Goal: Task Accomplishment & Management: Complete application form

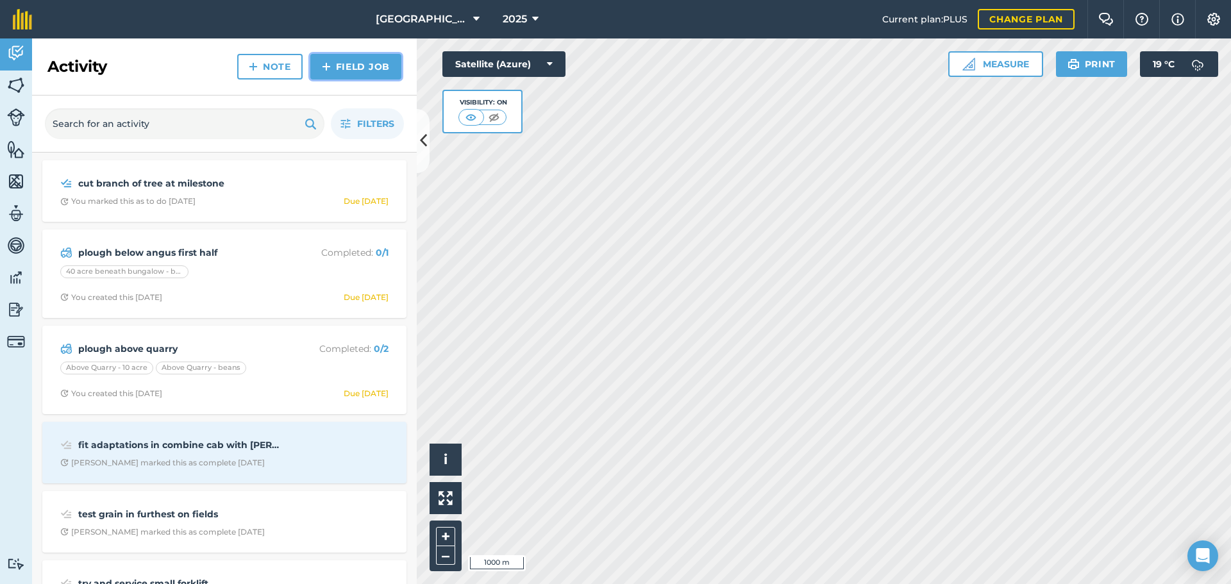
click at [316, 69] on link "Field Job" at bounding box center [355, 67] width 91 height 26
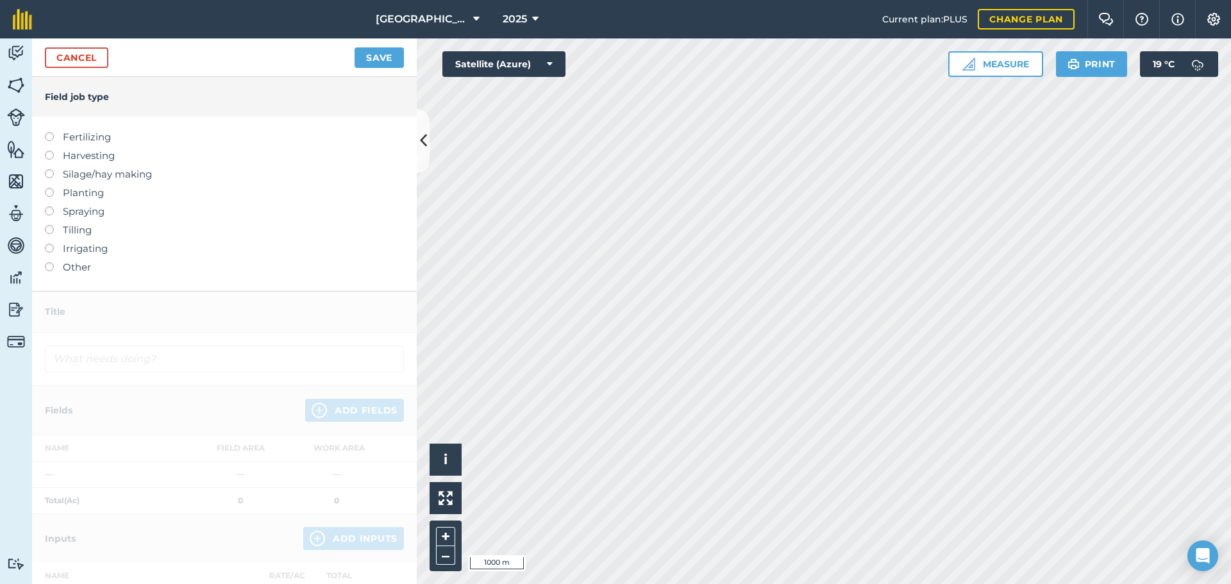
click at [62, 175] on label "Silage/hay making" at bounding box center [224, 174] width 359 height 15
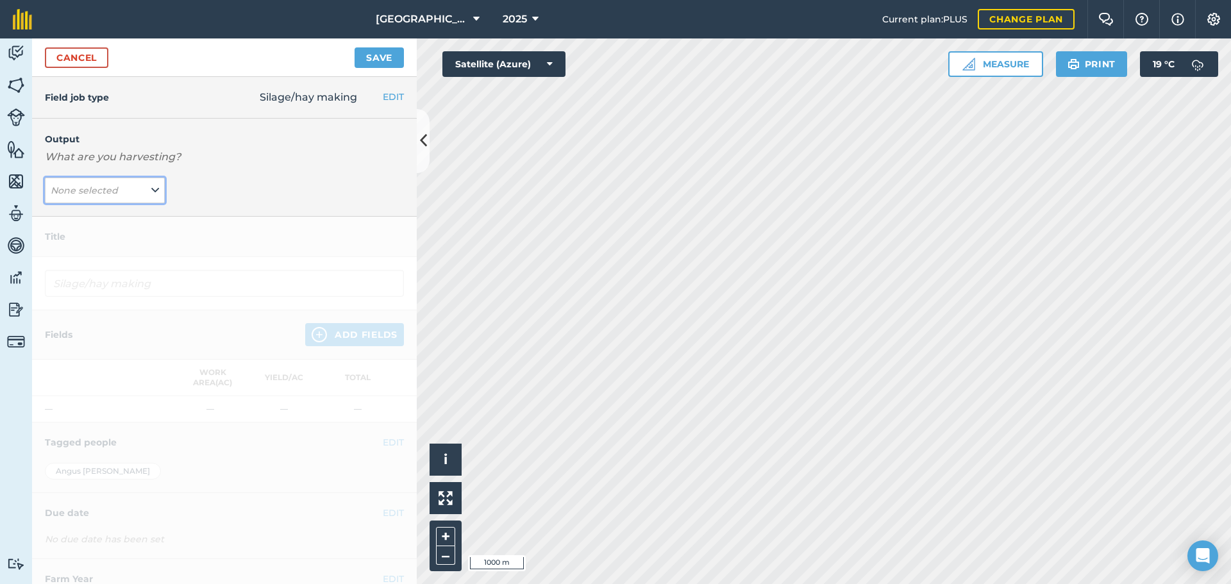
click at [68, 200] on button "None selected" at bounding box center [105, 191] width 120 height 26
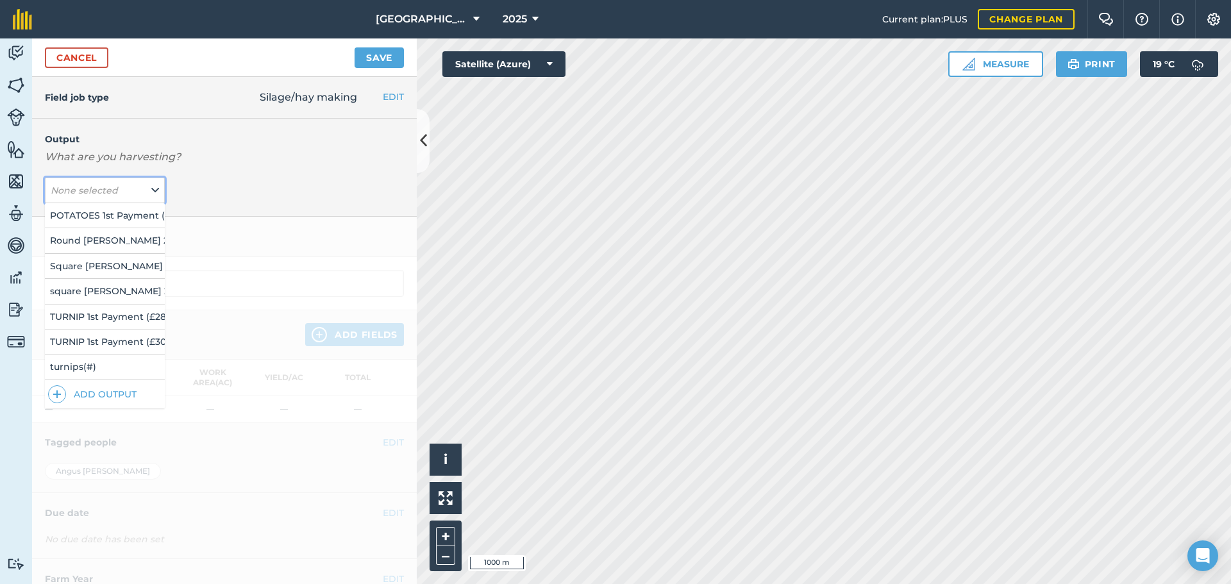
scroll to position [137, 0]
click at [111, 284] on button "square [PERSON_NAME] 2025 ( # )" at bounding box center [105, 291] width 120 height 24
type input "Silage/hay making square [PERSON_NAME] 2025"
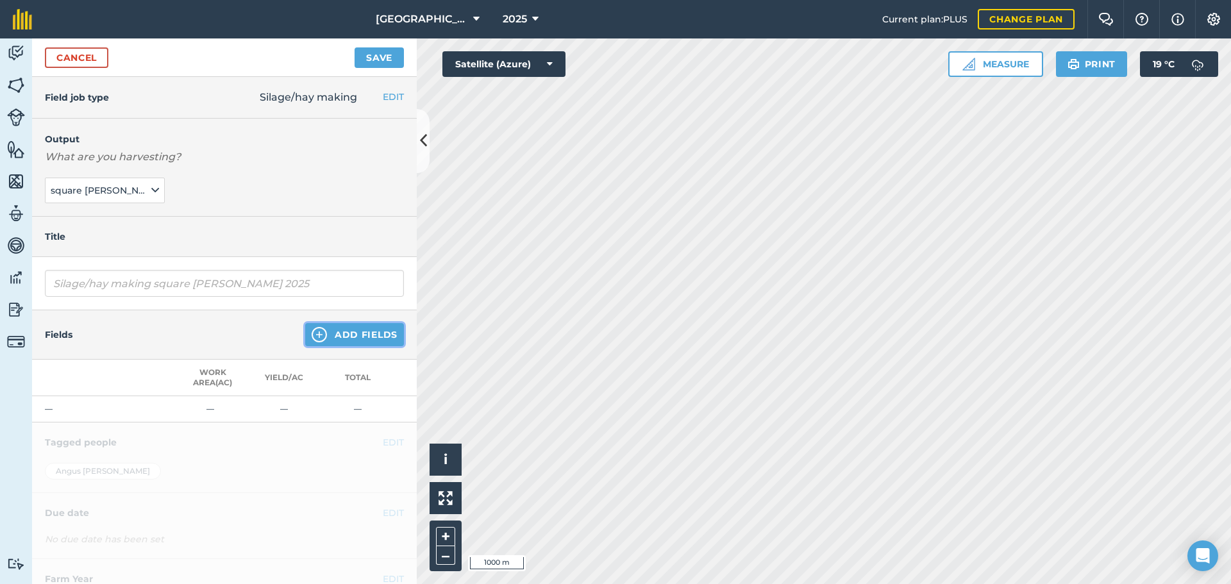
click at [353, 341] on button "Add Fields" at bounding box center [354, 334] width 99 height 23
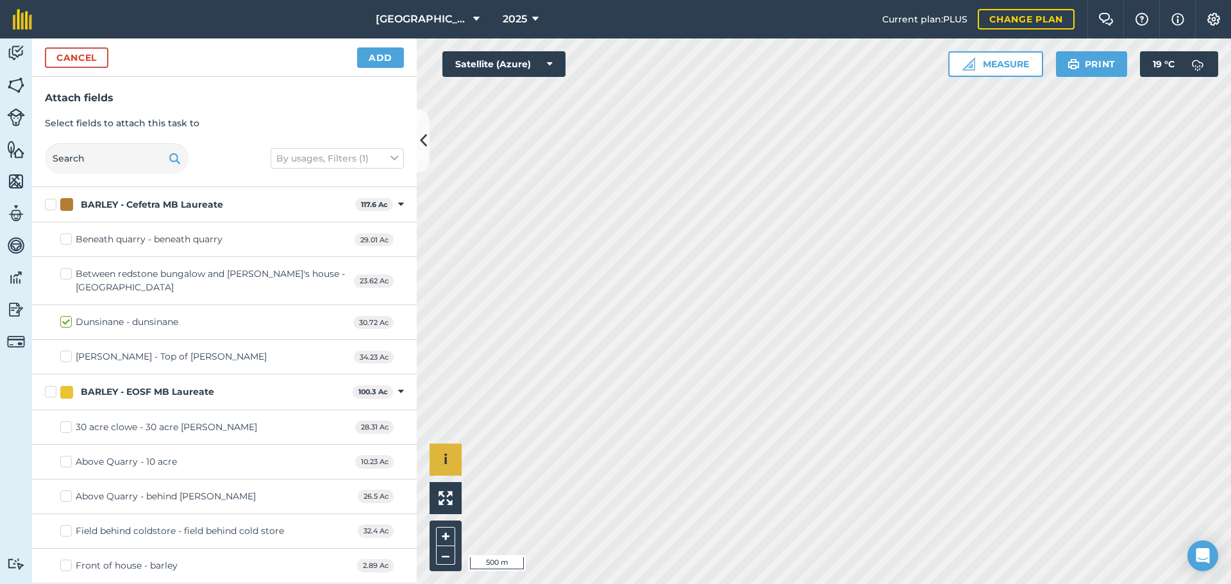
checkbox input "true"
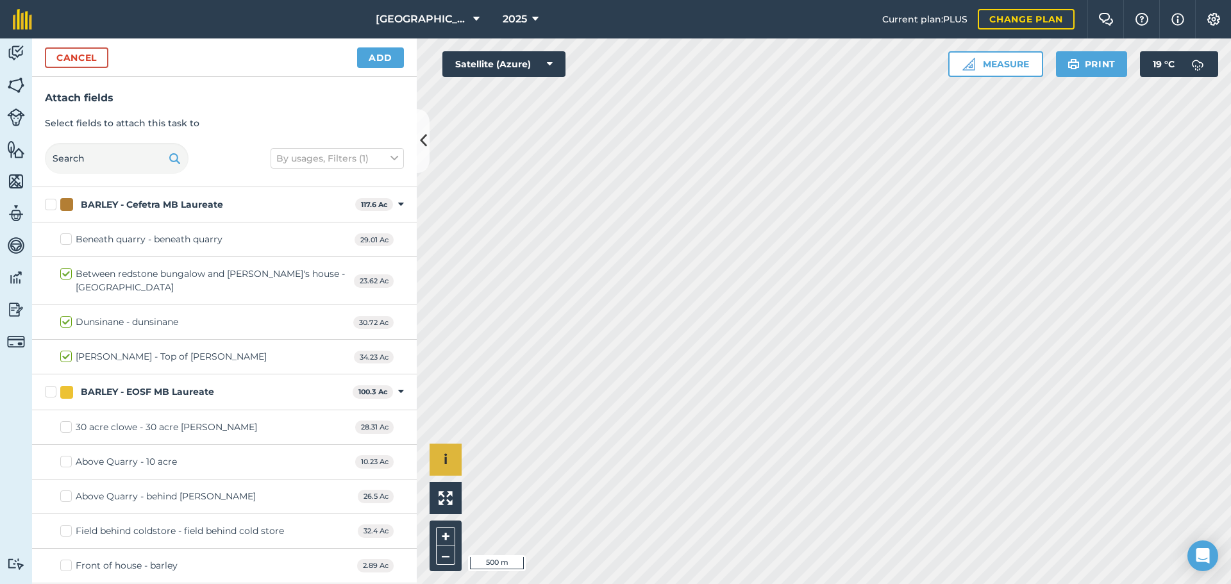
checkbox input "true"
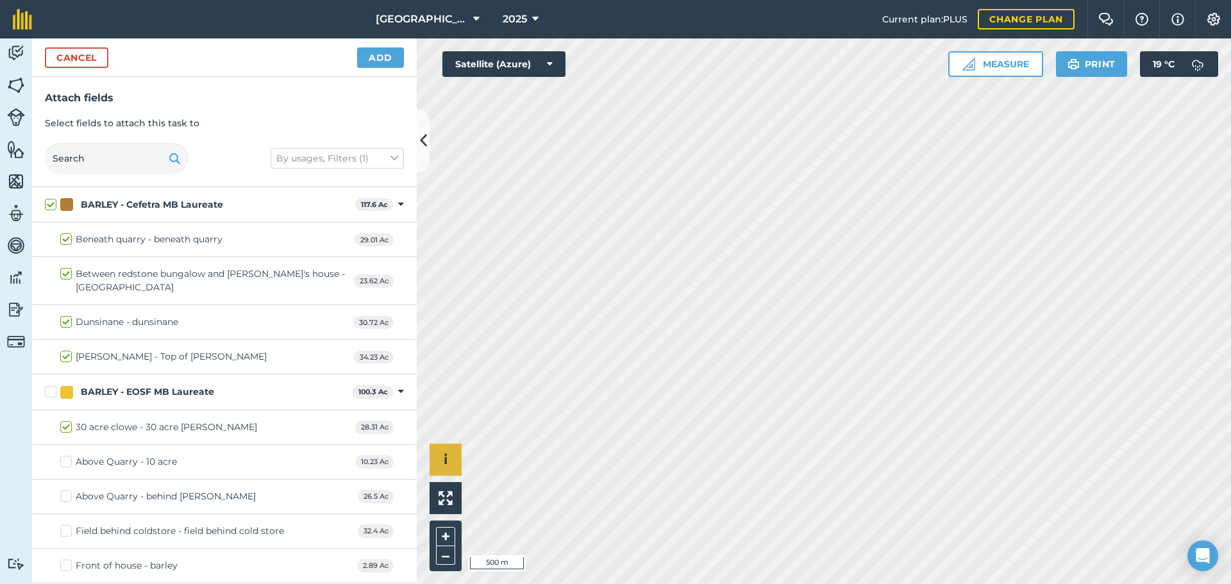
checkbox input "true"
click at [368, 67] on button "Add" at bounding box center [380, 57] width 47 height 21
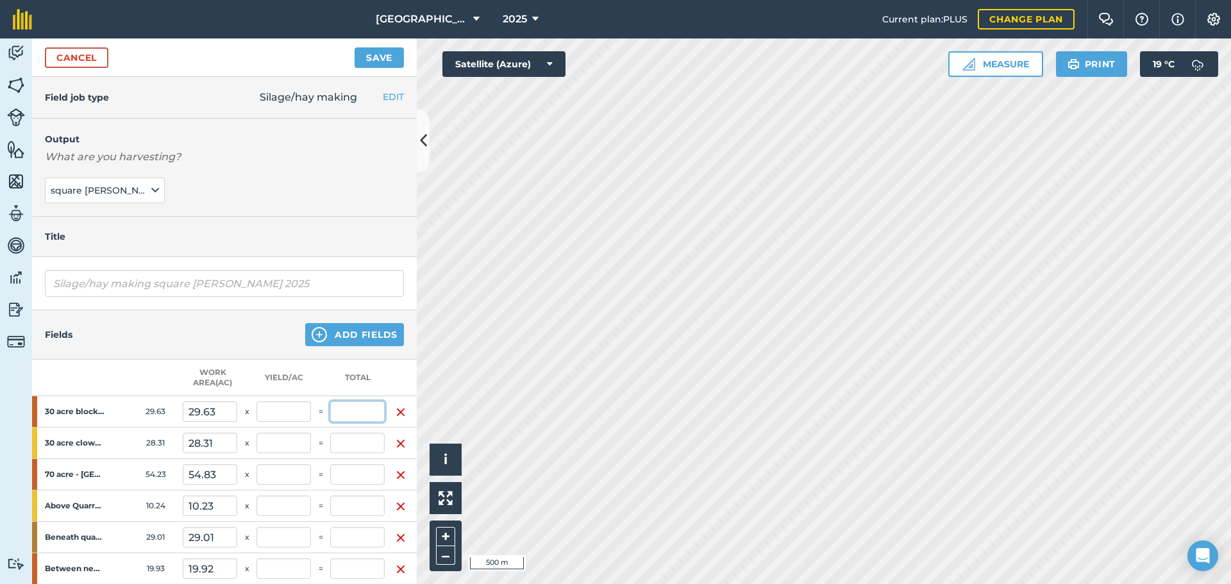
click at [338, 420] on input "text" at bounding box center [357, 412] width 55 height 21
type input "62"
type input "0.195"
type input "62"
type input "2.092"
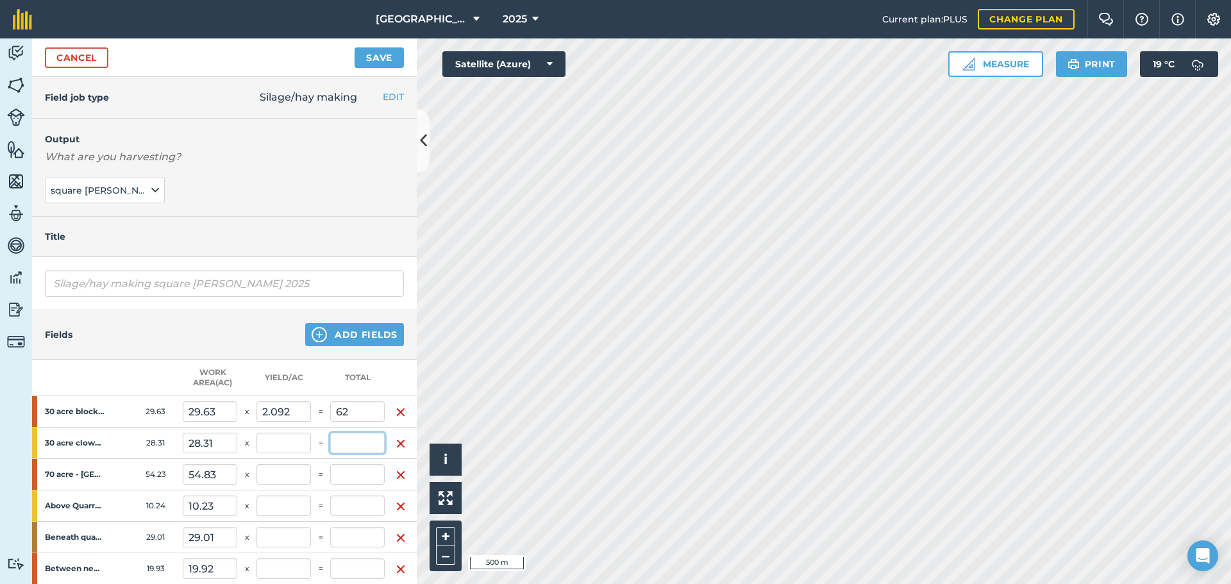
click at [348, 443] on input "text" at bounding box center [357, 443] width 55 height 21
type input "58"
click at [350, 470] on input "text" at bounding box center [357, 474] width 55 height 21
type input "0.377"
type input "120"
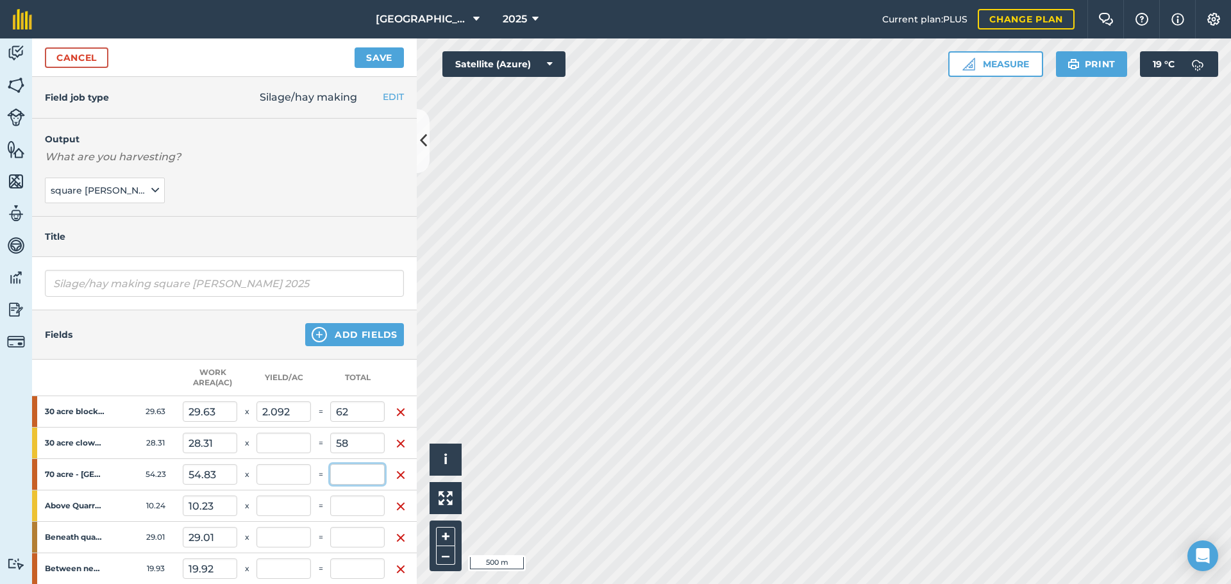
type input "2.049"
type input "97"
type input "0.682"
type input "217"
type input "1.769"
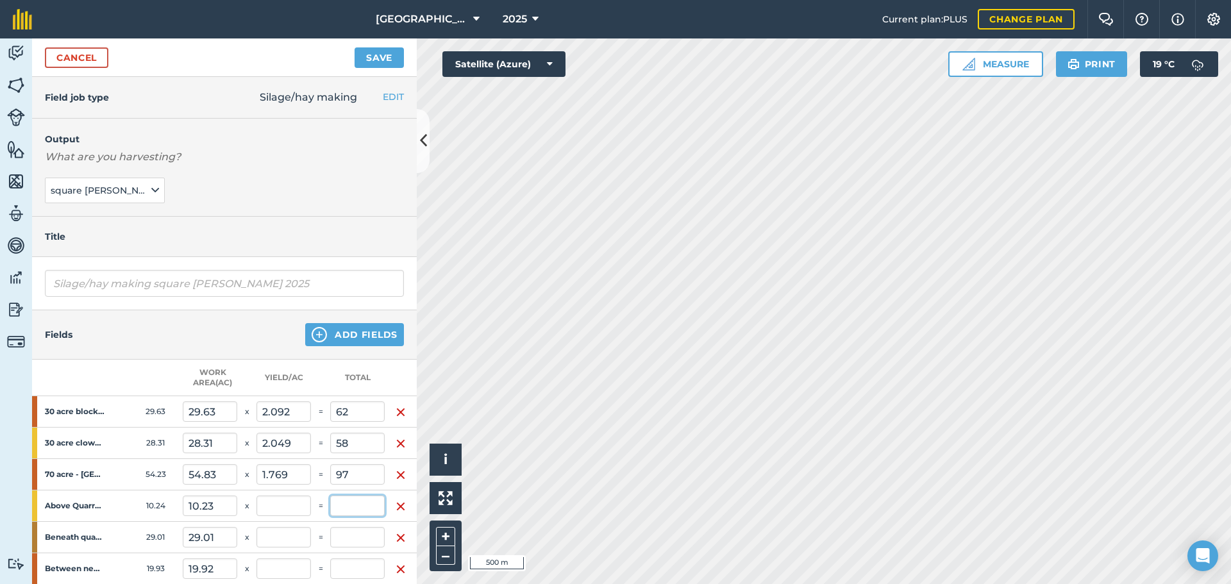
click at [335, 507] on input "text" at bounding box center [357, 506] width 55 height 21
type input "24"
type input "0.758"
type input "241"
type input "2.346"
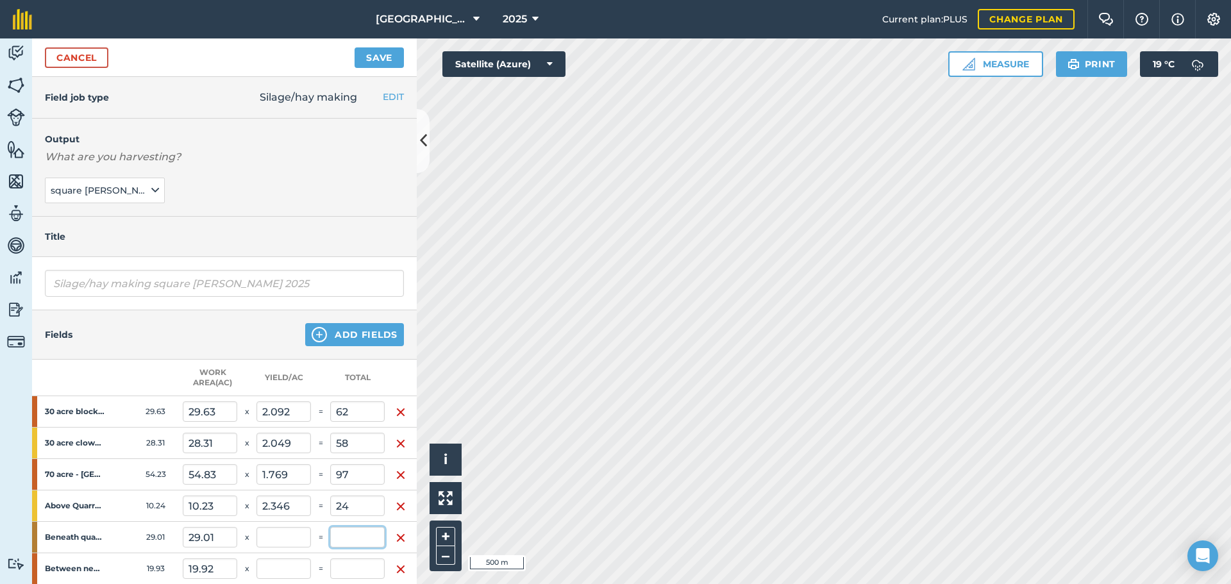
click at [343, 538] on input "text" at bounding box center [357, 537] width 55 height 21
type input "74"
type input "0.99"
type input "315"
type input "2.551"
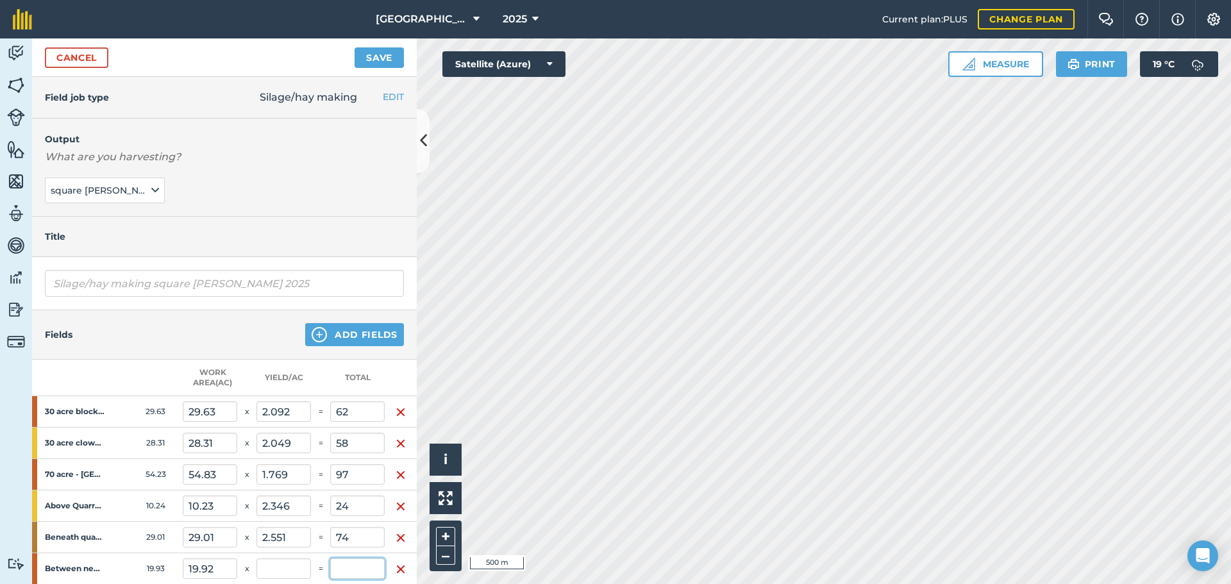
click at [355, 564] on input "text" at bounding box center [357, 569] width 55 height 21
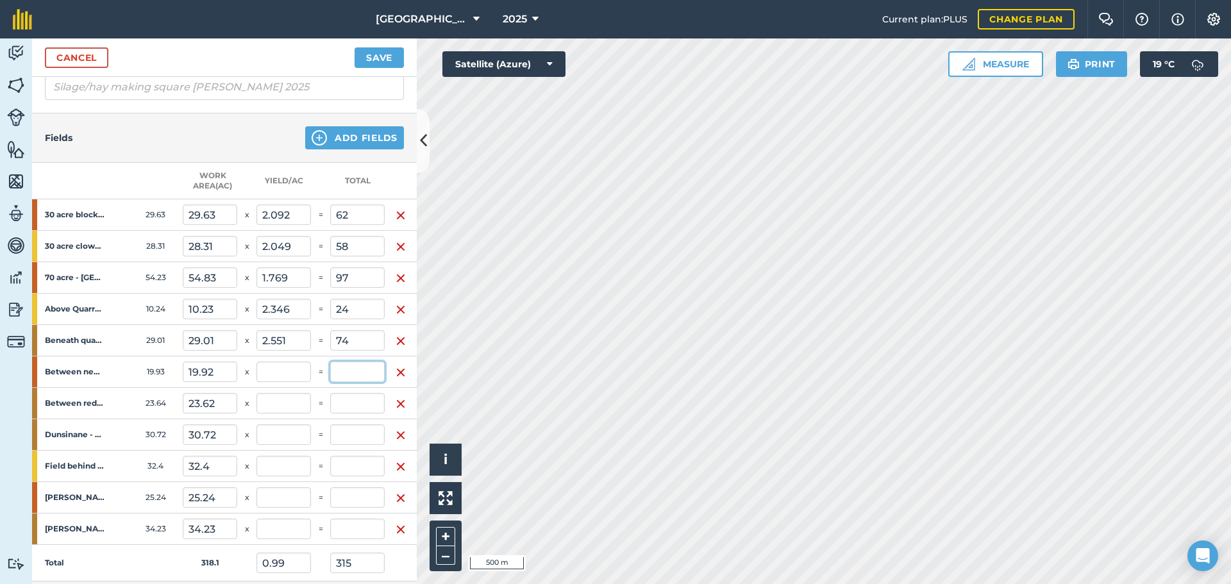
scroll to position [248, 0]
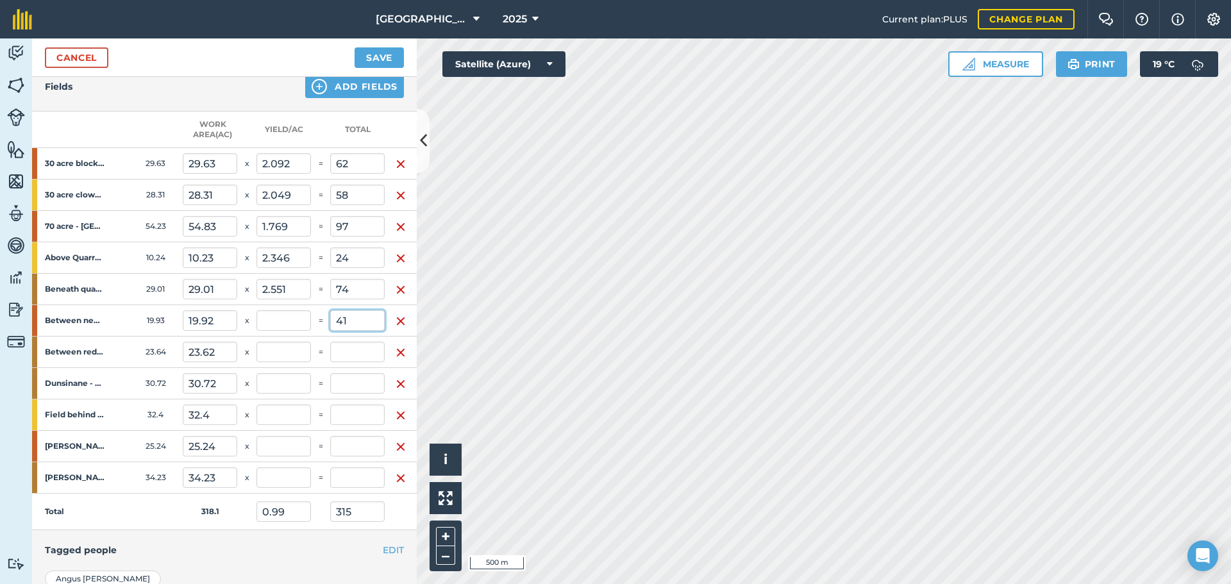
type input "41"
type input "1.119"
type input "356"
type input "2.058"
click at [360, 352] on input "text" at bounding box center [357, 352] width 55 height 21
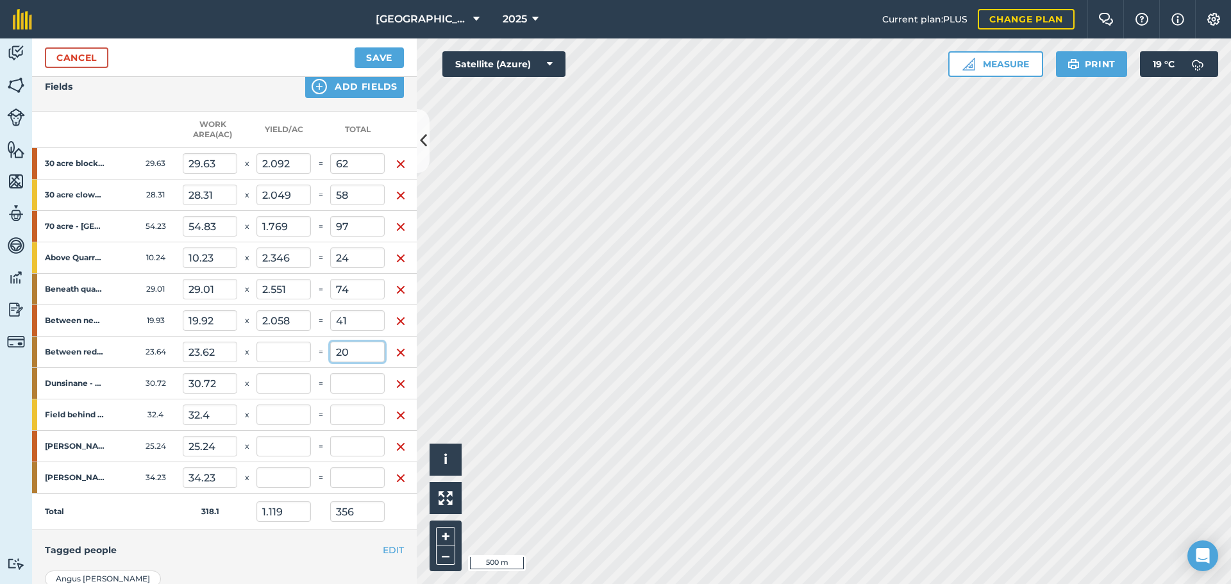
type input "20"
type input "1.182"
type input "376"
type input "0.847"
click at [344, 382] on input "text" at bounding box center [357, 383] width 55 height 21
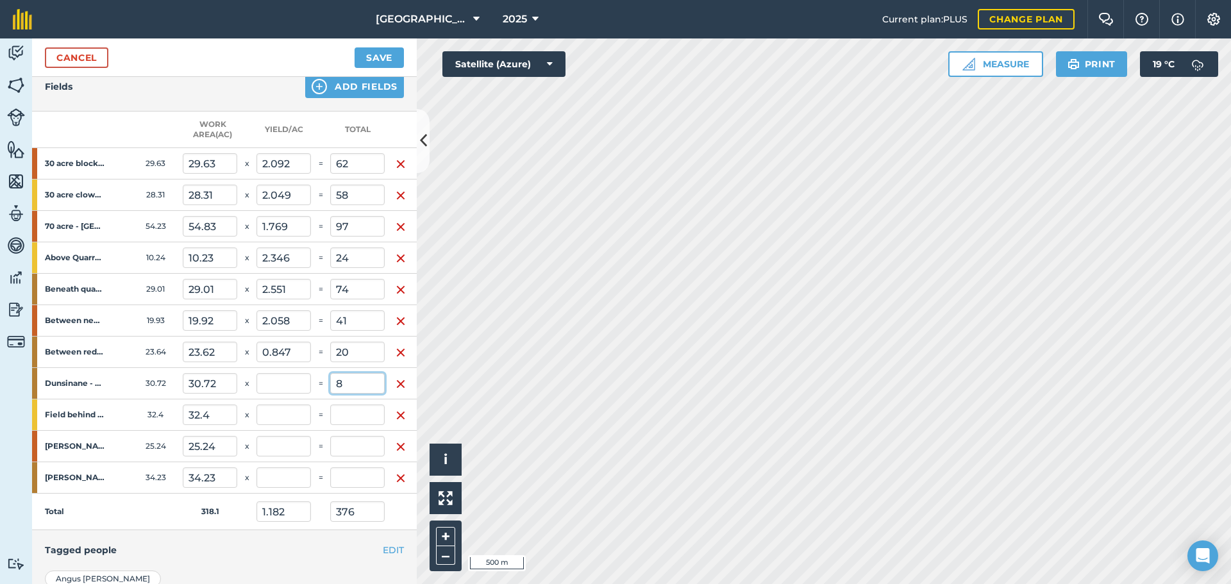
type input "8"
type input "0.26"
type input "1.207"
type input "384"
click at [348, 416] on input "text" at bounding box center [357, 415] width 55 height 21
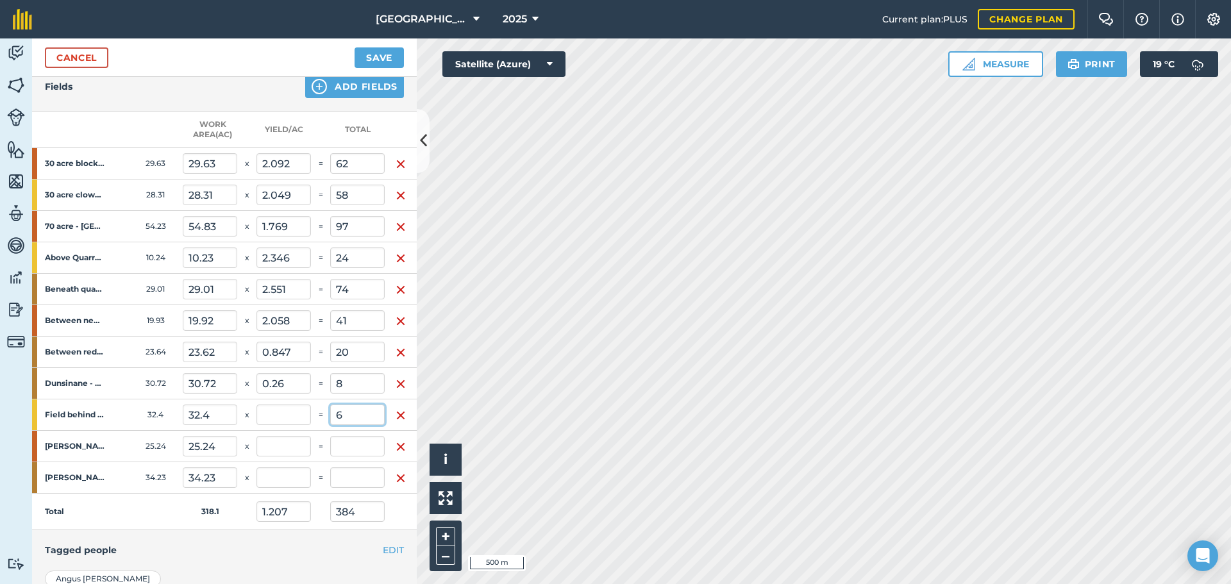
type input "6"
type input "1.226"
type input "390"
type input "0.185"
click at [351, 445] on input "text" at bounding box center [357, 446] width 55 height 21
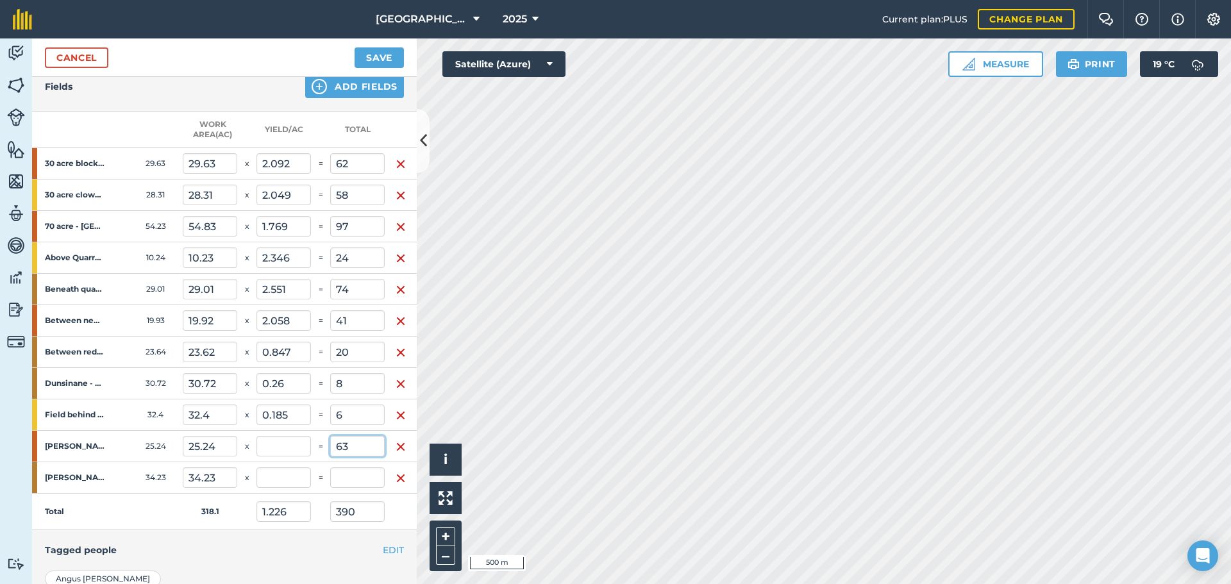
type input "63"
type input "1.424"
type input "453"
type input "2.496"
click at [332, 470] on input "text" at bounding box center [357, 478] width 55 height 21
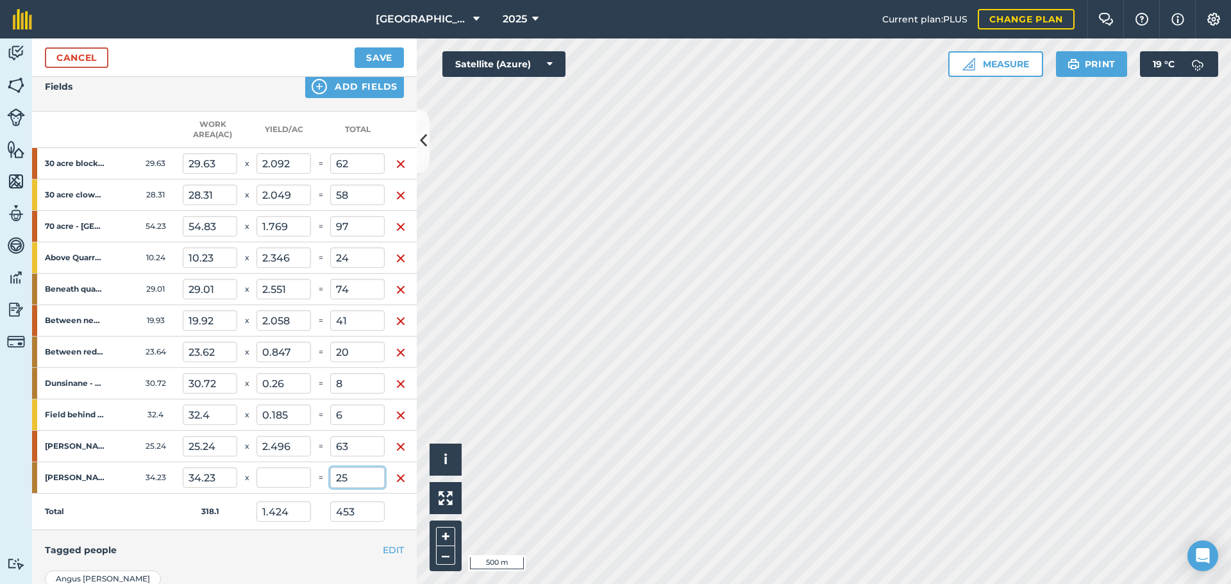
type input "25"
type input "1.502"
type input "478"
type input "0.73"
click at [278, 481] on input "0.73" at bounding box center [284, 478] width 55 height 21
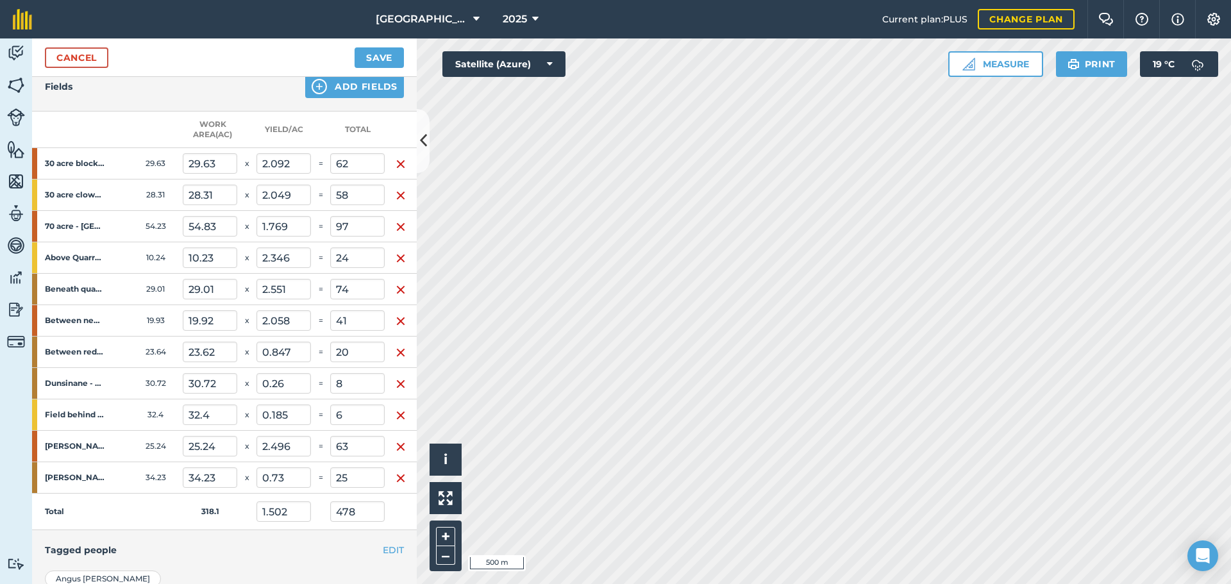
type input "477.988"
click at [295, 541] on div "EDIT Tagged people" at bounding box center [224, 550] width 385 height 40
click at [360, 478] on input "24.988" at bounding box center [357, 478] width 55 height 21
type input "25"
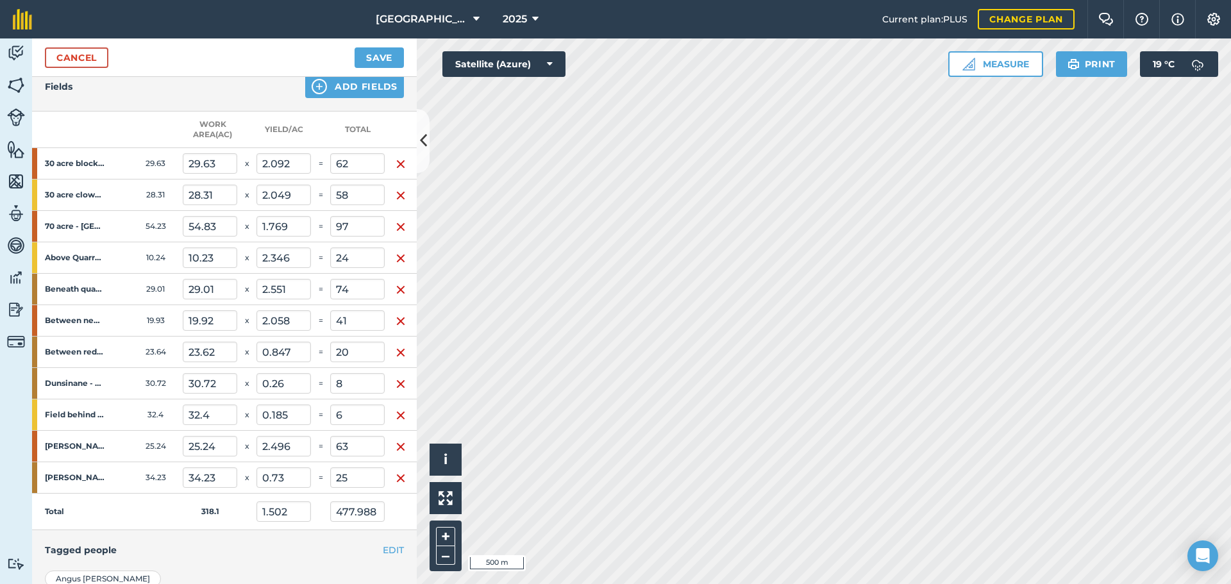
type input "478"
click at [346, 548] on h4 "Tagged people" at bounding box center [224, 550] width 359 height 14
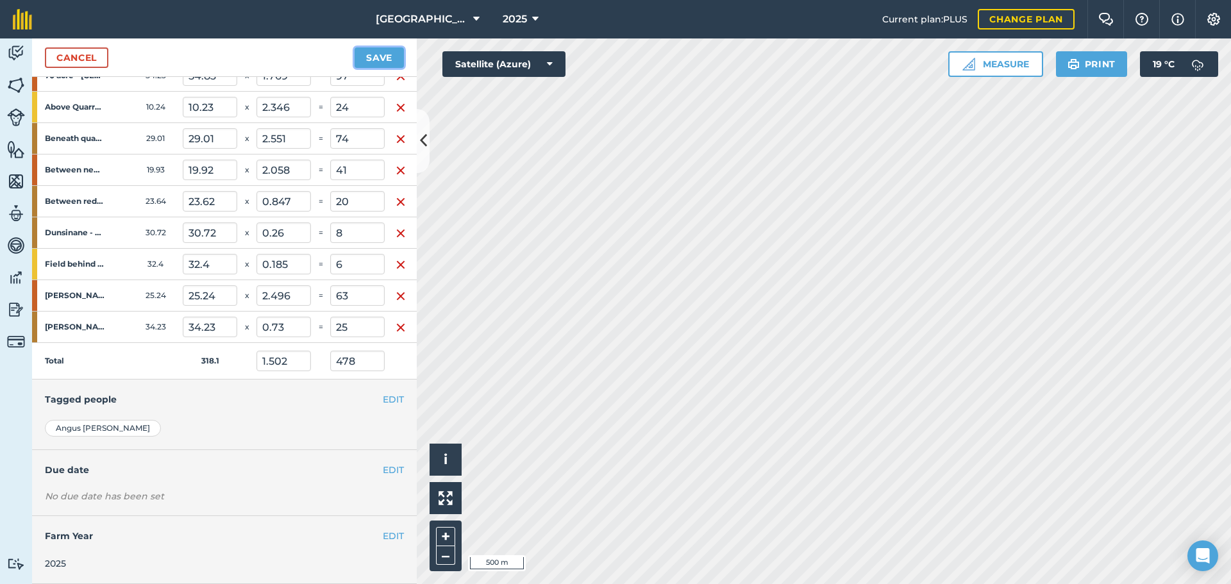
click at [382, 50] on button "Save" at bounding box center [379, 57] width 49 height 21
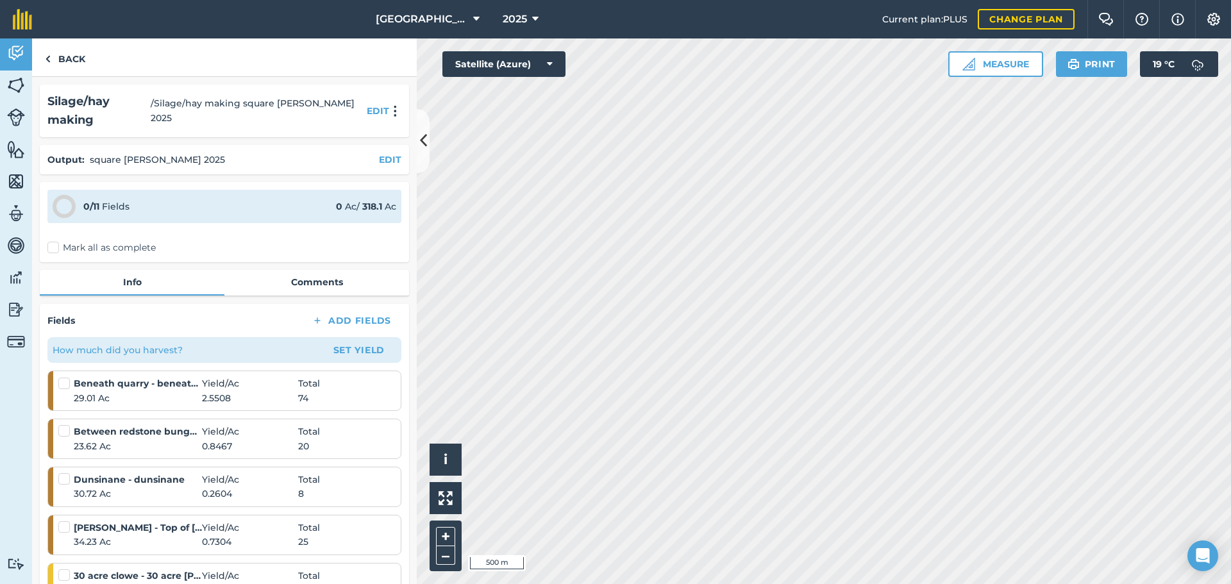
click at [52, 241] on label "Mark all as complete" at bounding box center [101, 247] width 108 height 13
click at [52, 241] on input "Mark all as complete" at bounding box center [51, 245] width 8 height 8
checkbox input "false"
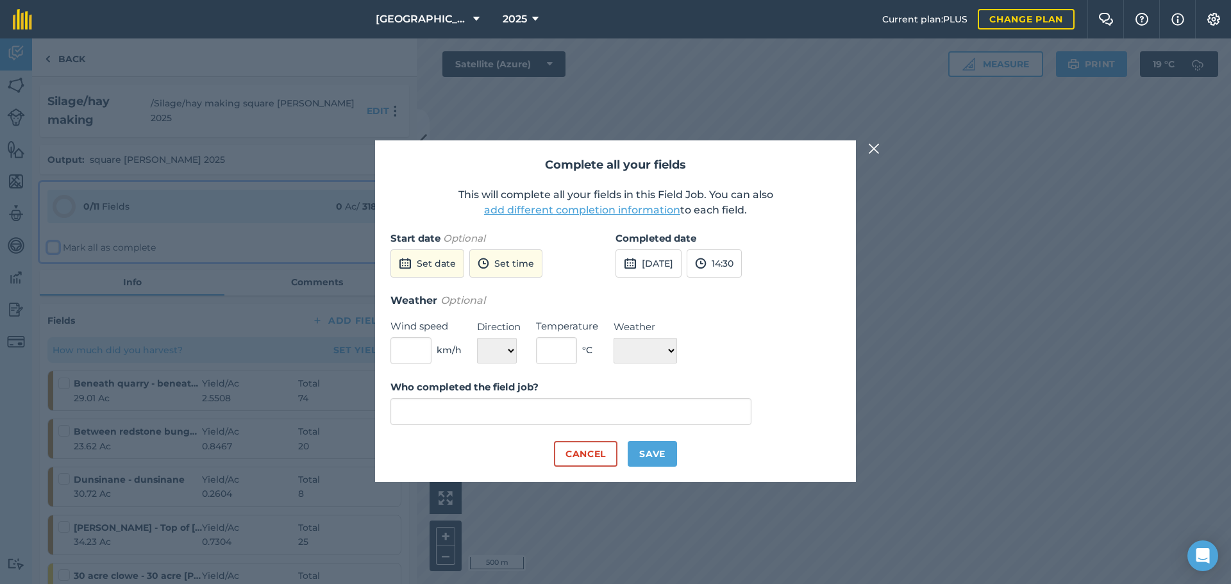
type input "[PERSON_NAME]"
click at [414, 255] on button "Set date" at bounding box center [428, 264] width 74 height 28
click at [404, 388] on button "22" at bounding box center [406, 395] width 30 height 21
click at [445, 259] on button "[DATE]" at bounding box center [424, 264] width 66 height 28
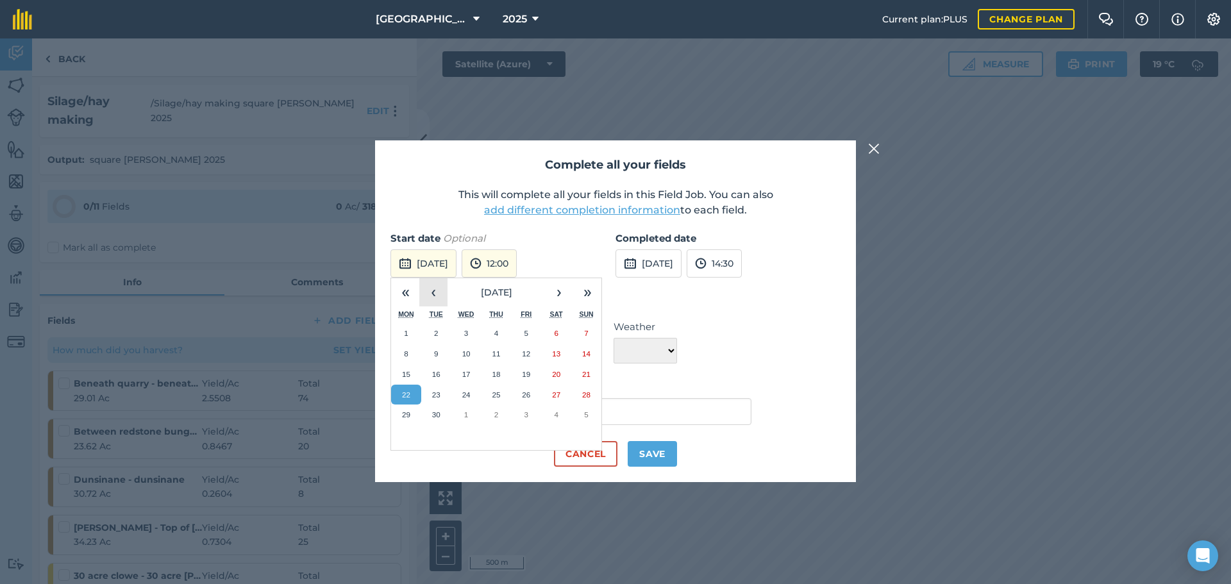
click at [429, 288] on button "‹" at bounding box center [433, 292] width 28 height 28
click at [491, 387] on button "21" at bounding box center [497, 395] width 30 height 21
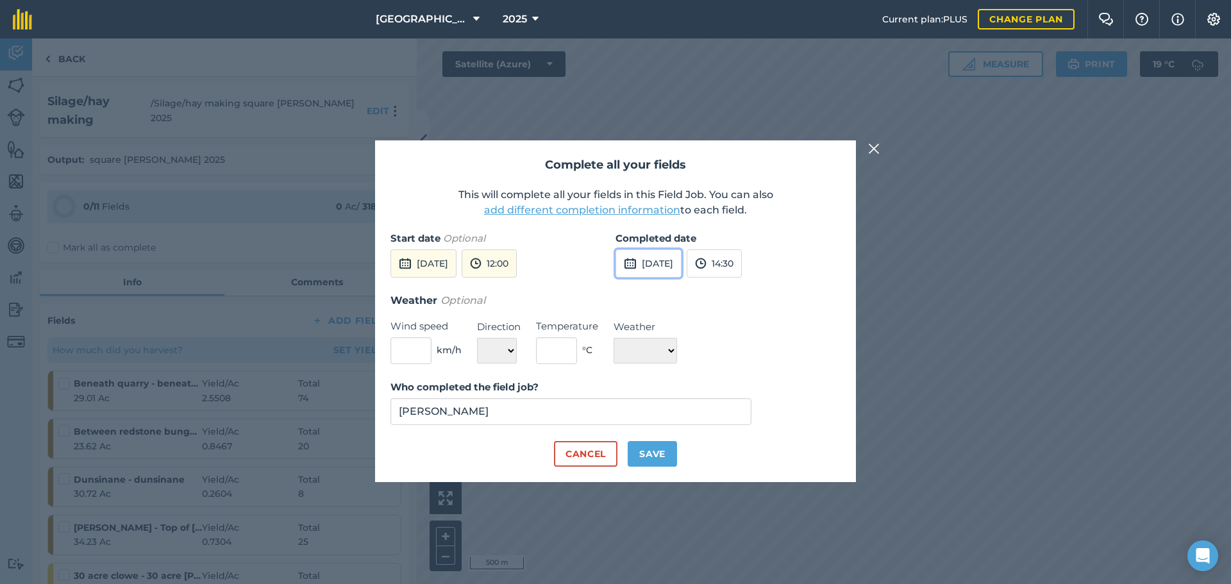
click at [682, 261] on button "[DATE]" at bounding box center [649, 264] width 66 height 28
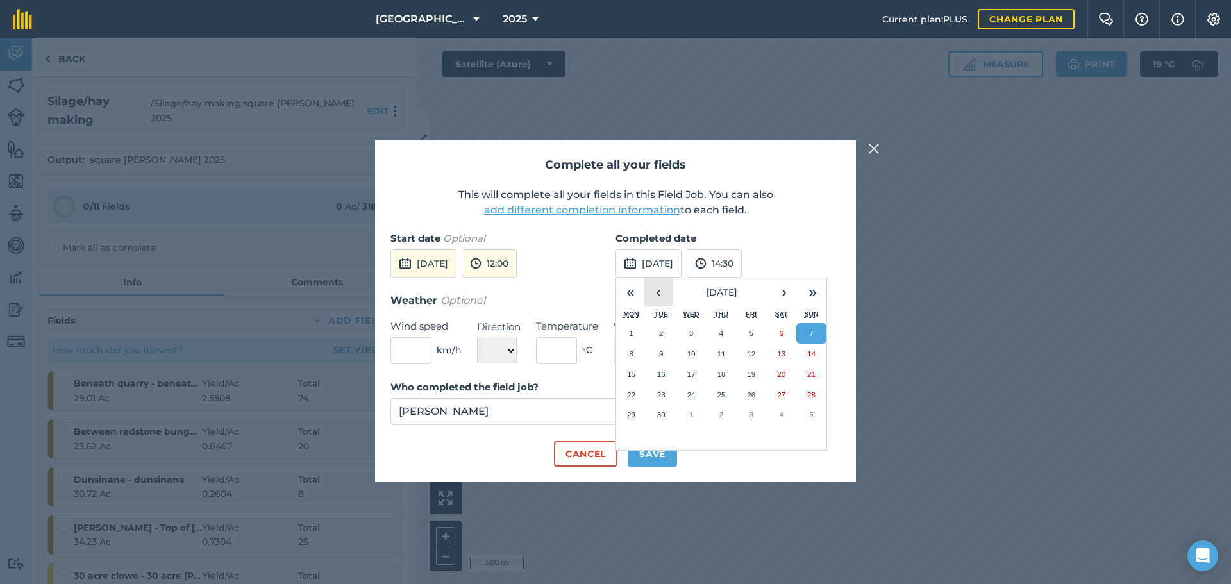
click at [649, 283] on button "‹" at bounding box center [659, 292] width 28 height 28
click at [720, 389] on button "21" at bounding box center [722, 395] width 30 height 21
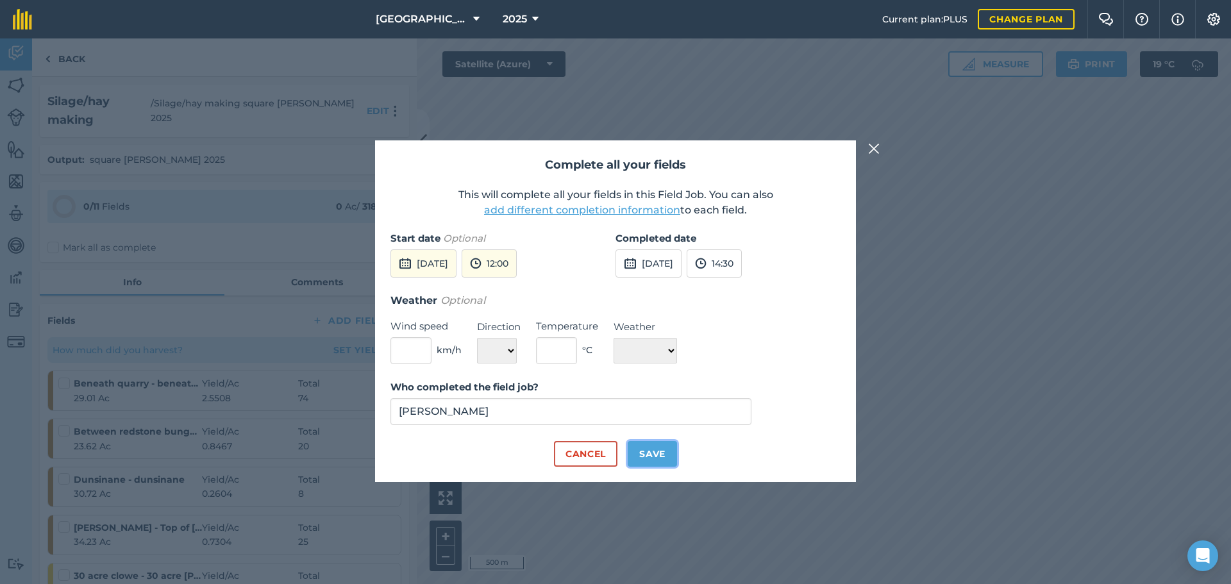
click at [660, 450] on button "Save" at bounding box center [652, 454] width 49 height 26
checkbox input "true"
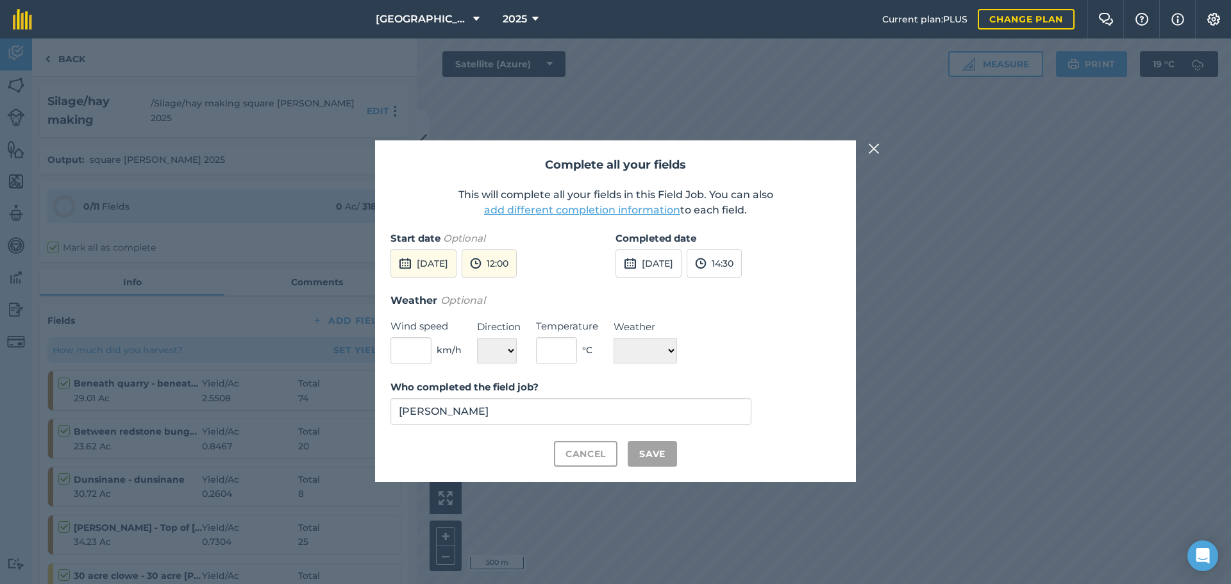
checkbox input "true"
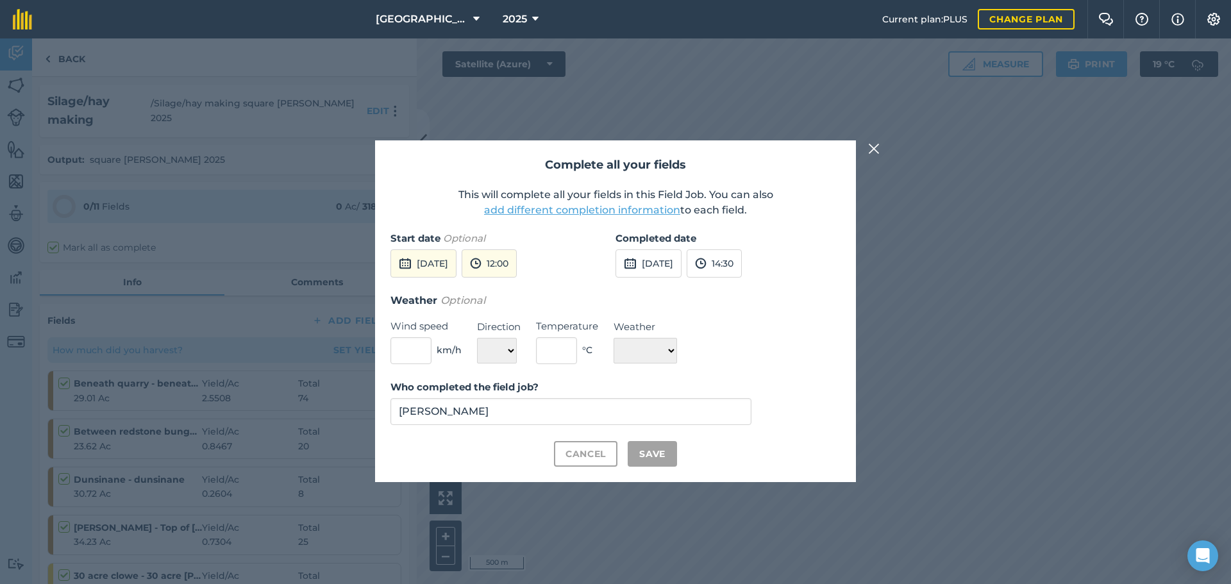
checkbox input "true"
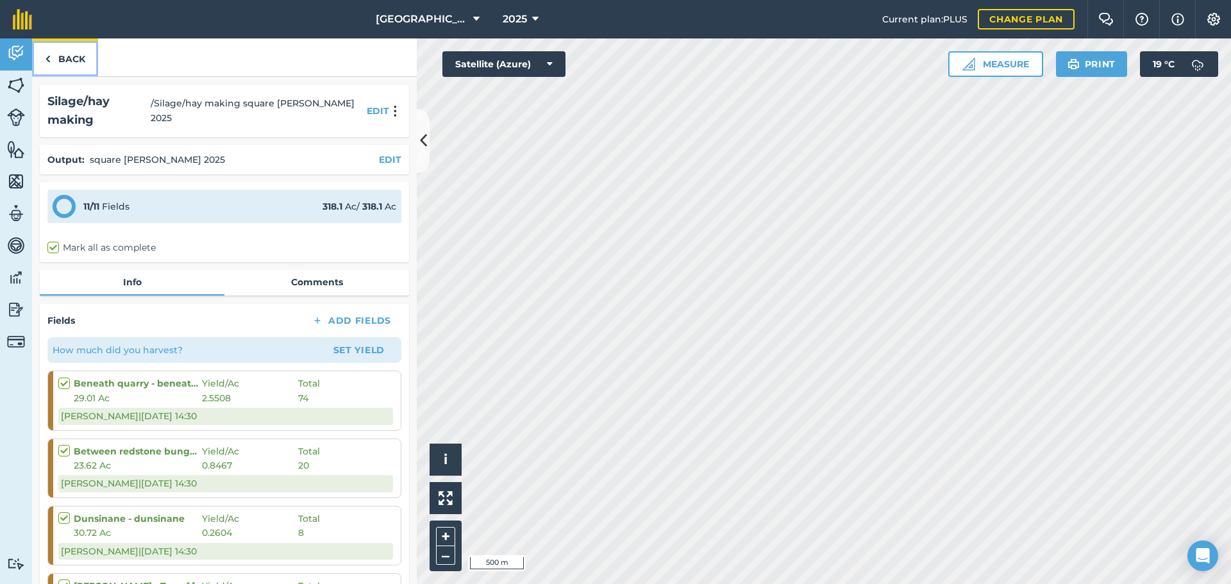
click at [60, 56] on link "Back" at bounding box center [65, 57] width 66 height 38
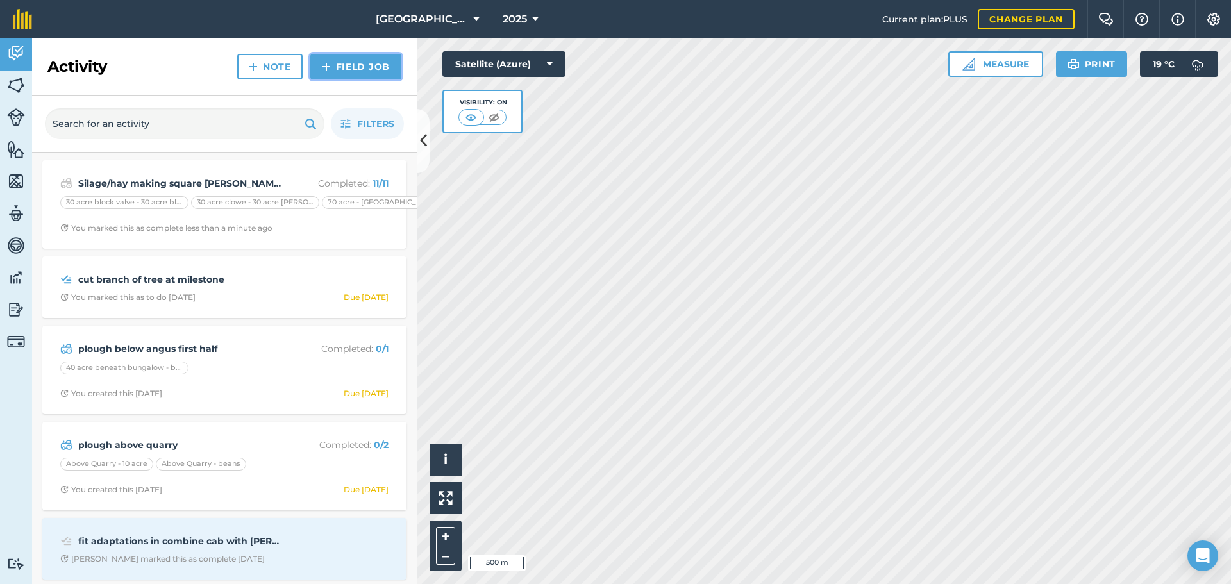
click at [333, 71] on link "Field Job" at bounding box center [355, 67] width 91 height 26
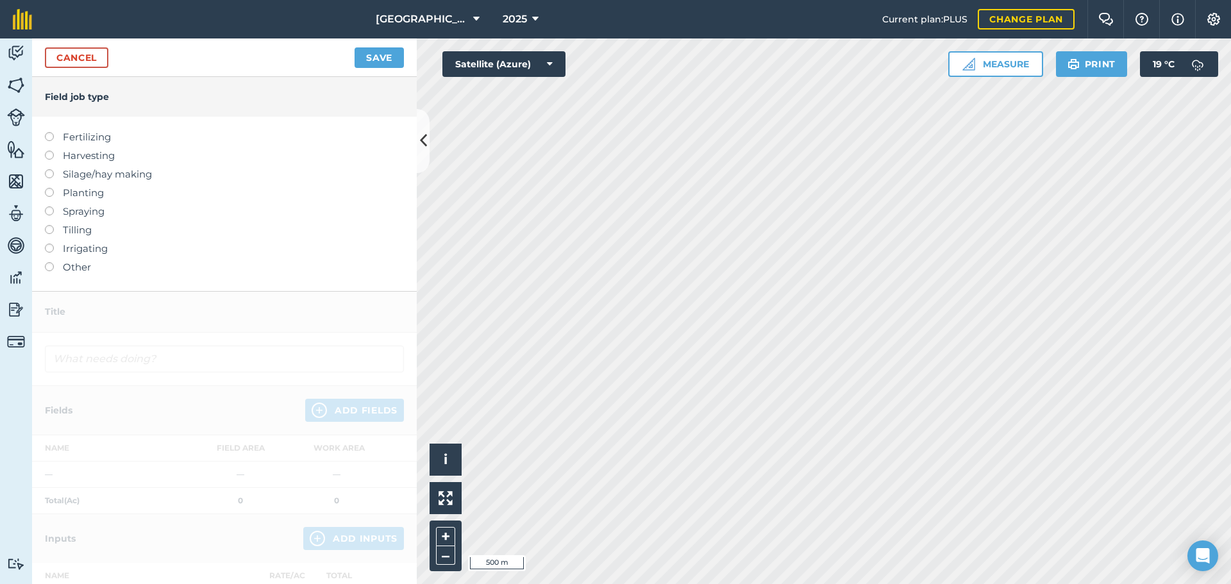
click at [101, 179] on label "Silage/hay making" at bounding box center [224, 174] width 359 height 15
type input "Silage/hay making"
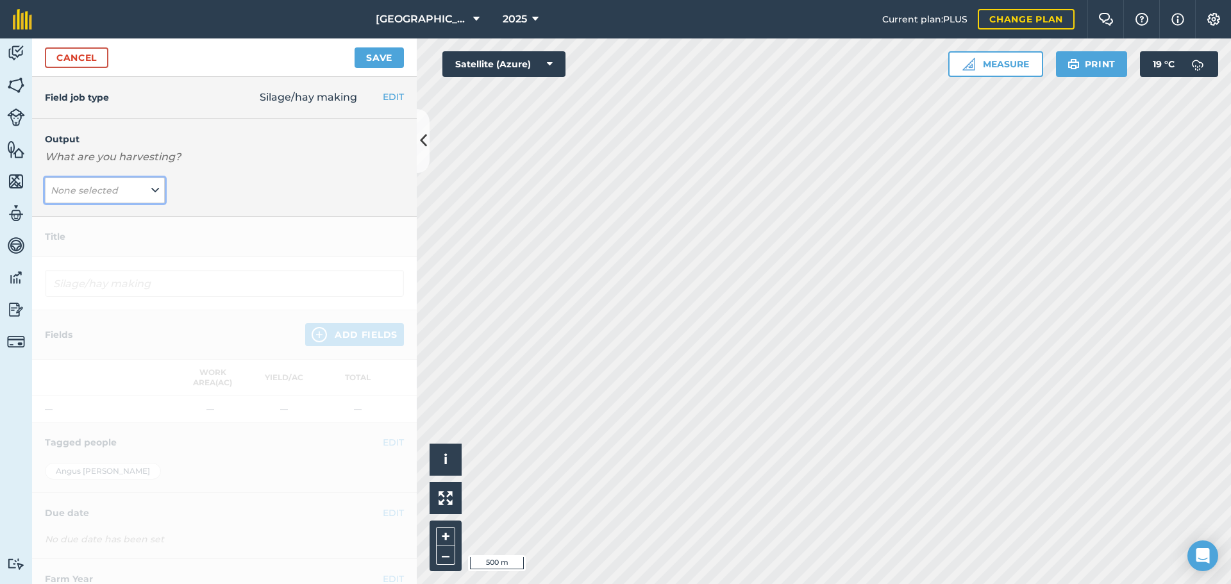
click at [101, 179] on button "None selected" at bounding box center [105, 191] width 120 height 26
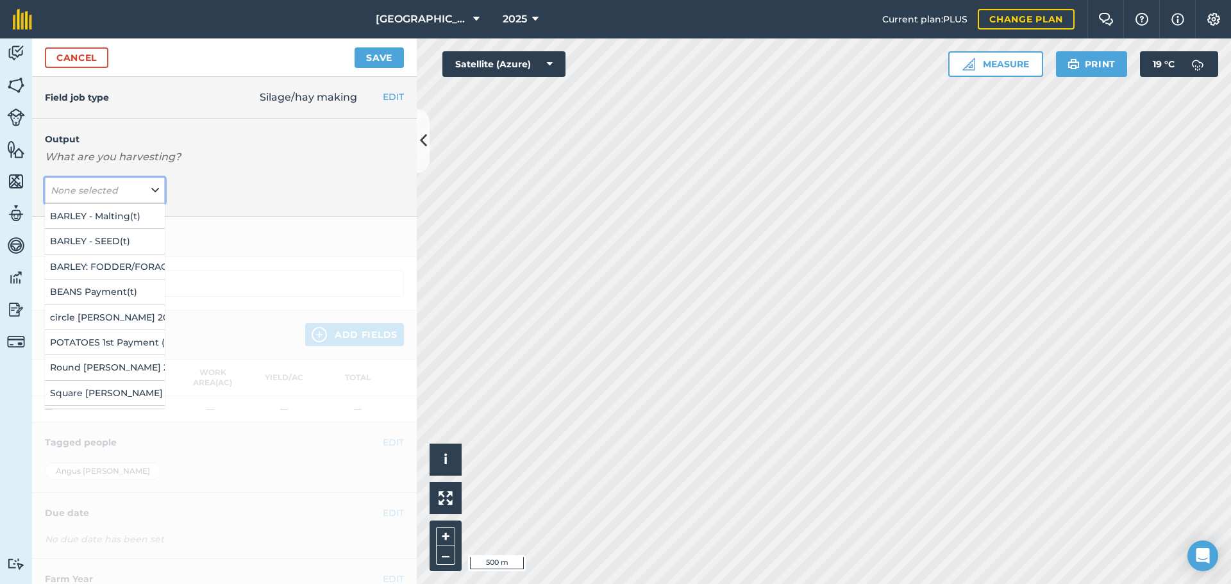
scroll to position [137, 0]
click at [108, 385] on button "Add Output" at bounding box center [106, 394] width 117 height 18
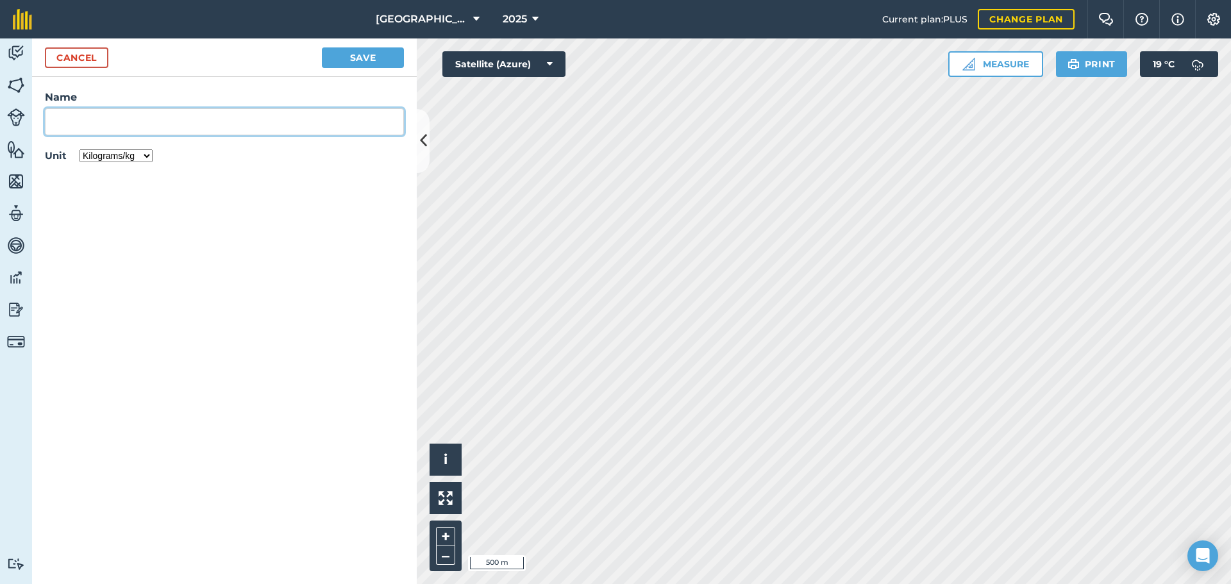
click at [144, 131] on input "Name" at bounding box center [224, 121] width 359 height 27
type input "Round [PERSON_NAME] 2025"
click at [136, 151] on select "Kilograms/kg Metric tonnes/t Litres/L Pounds/lb Imperial tons/t Gallons/gal Bus…" at bounding box center [116, 155] width 73 height 13
select select "COUNT"
click at [80, 149] on select "Kilograms/kg Metric tonnes/t Litres/L Pounds/lb Imperial tons/t Gallons/gal Bus…" at bounding box center [116, 155] width 73 height 13
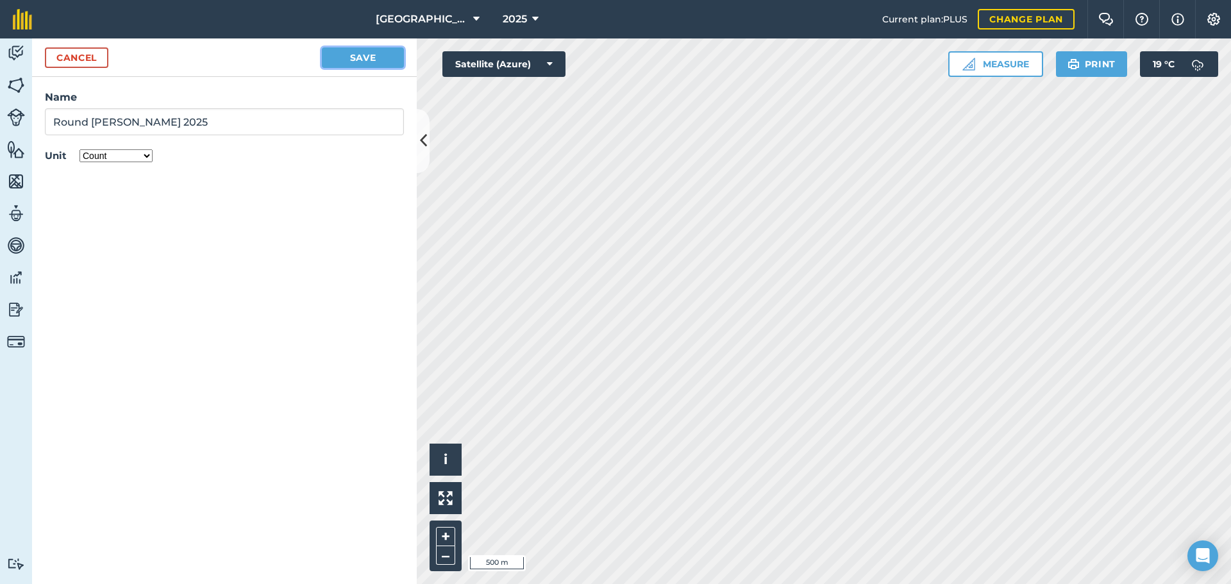
click at [343, 68] on div "Cancel Save" at bounding box center [224, 57] width 385 height 38
click at [343, 60] on button "Save" at bounding box center [363, 57] width 82 height 21
type input "Silage/hay making Round [PERSON_NAME] 2025"
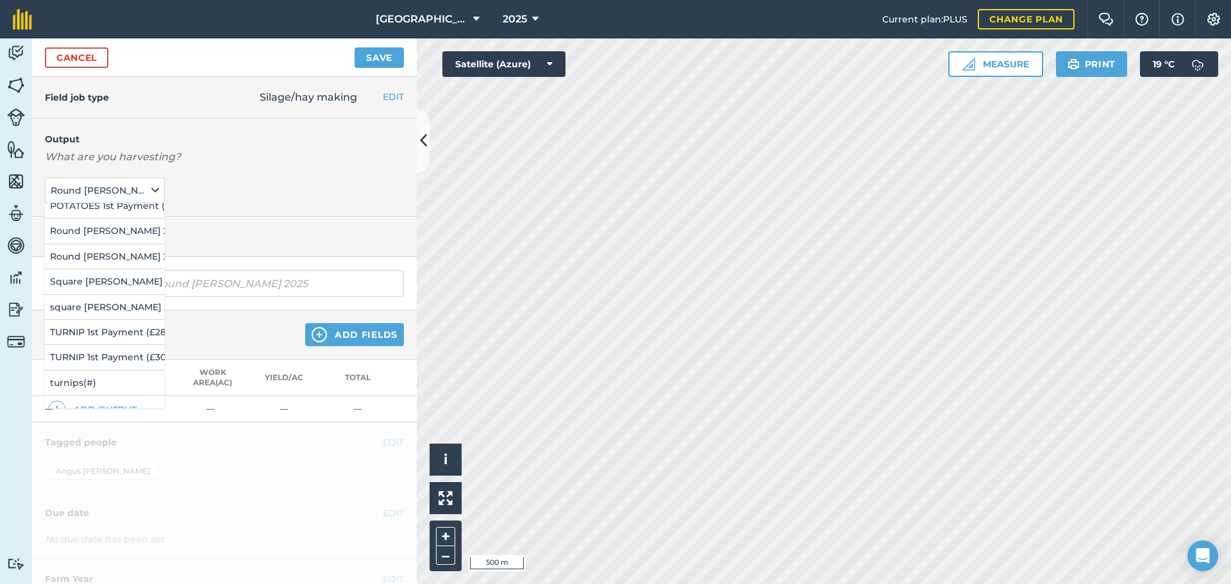
click at [190, 174] on div "Output What are you harvesting? Round [PERSON_NAME] 2025 ( # ) BARLEY - Malting…" at bounding box center [224, 168] width 385 height 98
click at [117, 190] on span "Round [PERSON_NAME] 2025 ( # )" at bounding box center [100, 190] width 98 height 14
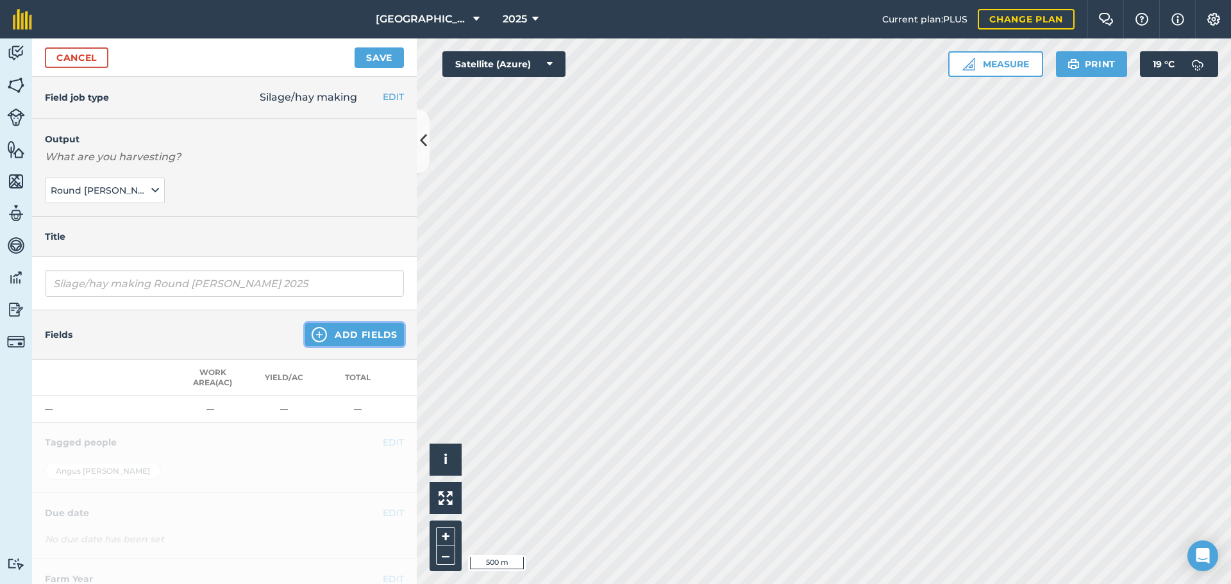
click at [337, 329] on button "Add Fields" at bounding box center [354, 334] width 99 height 23
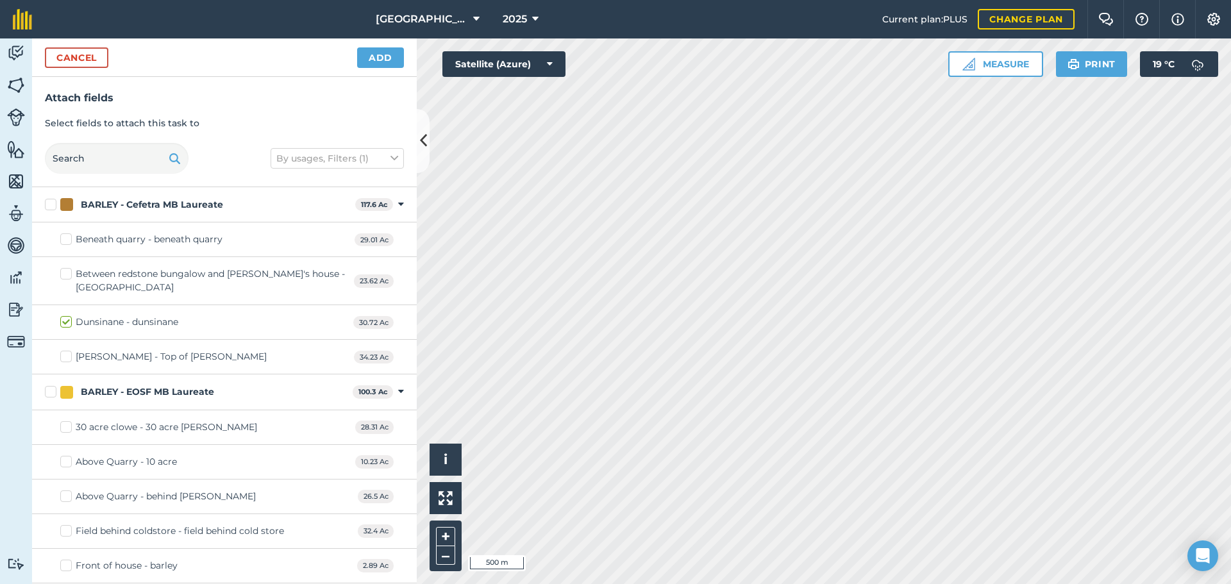
checkbox input "true"
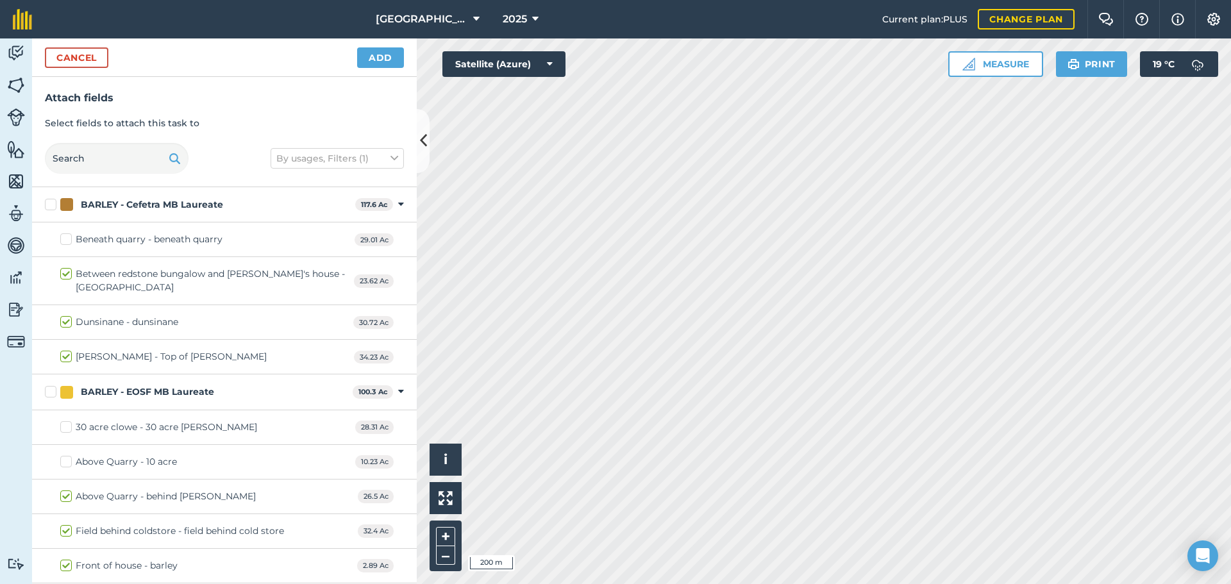
checkbox input "true"
click at [379, 49] on button "Add" at bounding box center [380, 57] width 47 height 21
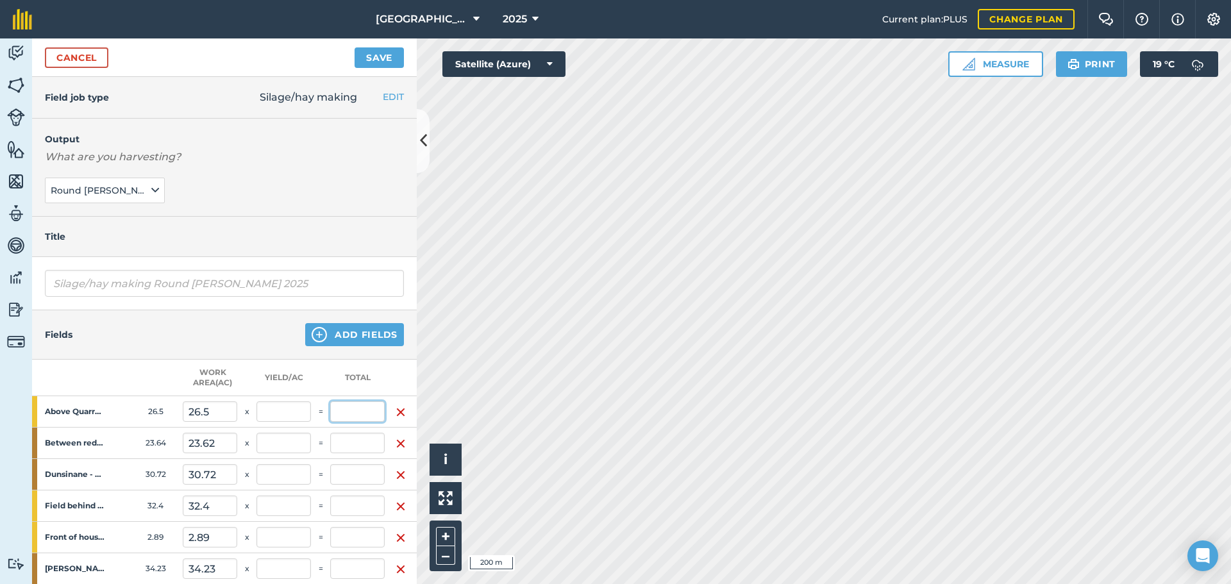
click at [355, 409] on input "text" at bounding box center [357, 412] width 55 height 21
type input "142"
type input "0.944"
type input "142"
type input "5.358"
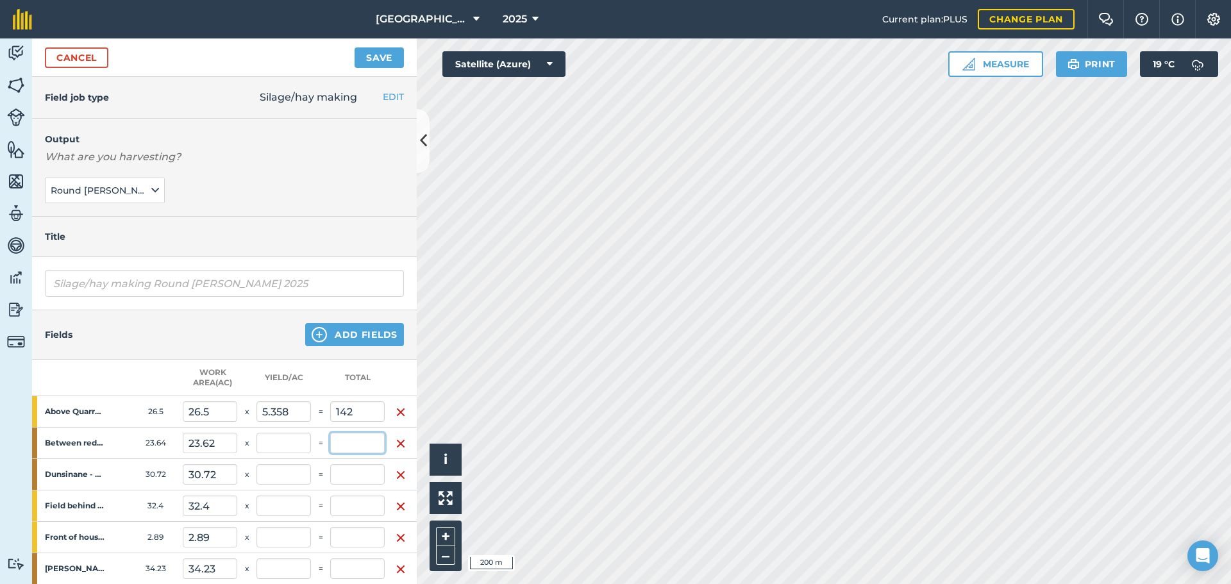
click at [341, 437] on input "text" at bounding box center [357, 443] width 55 height 21
type input "76"
type input "1.45"
type input "218"
type input "3.218"
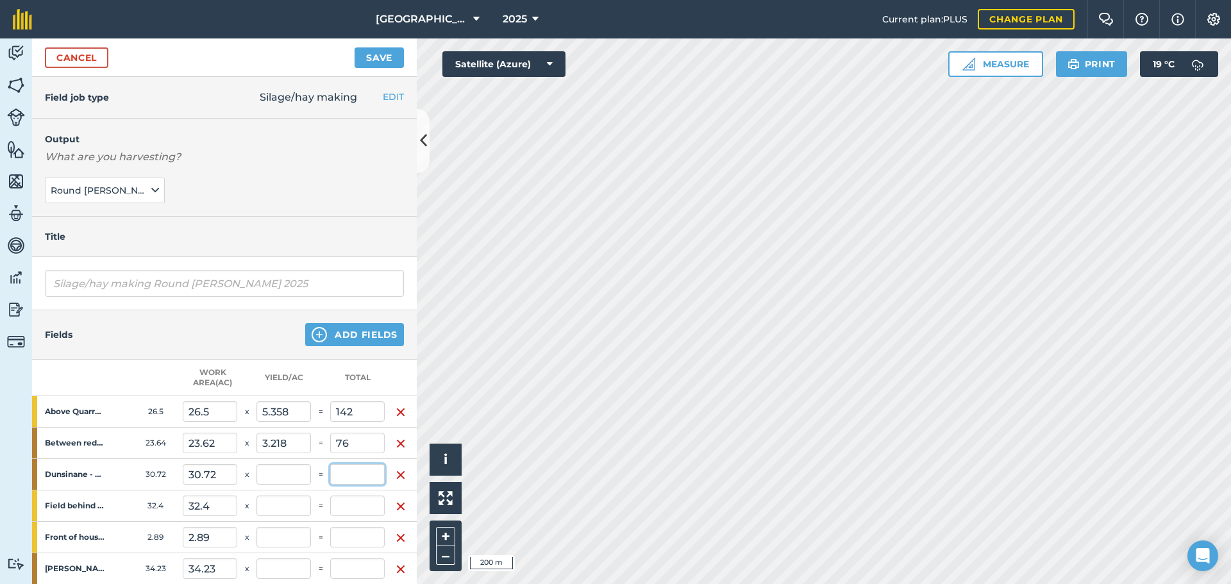
click at [348, 470] on input "text" at bounding box center [357, 474] width 55 height 21
type input "156"
type input "5.078"
type input "2.487"
type input "374"
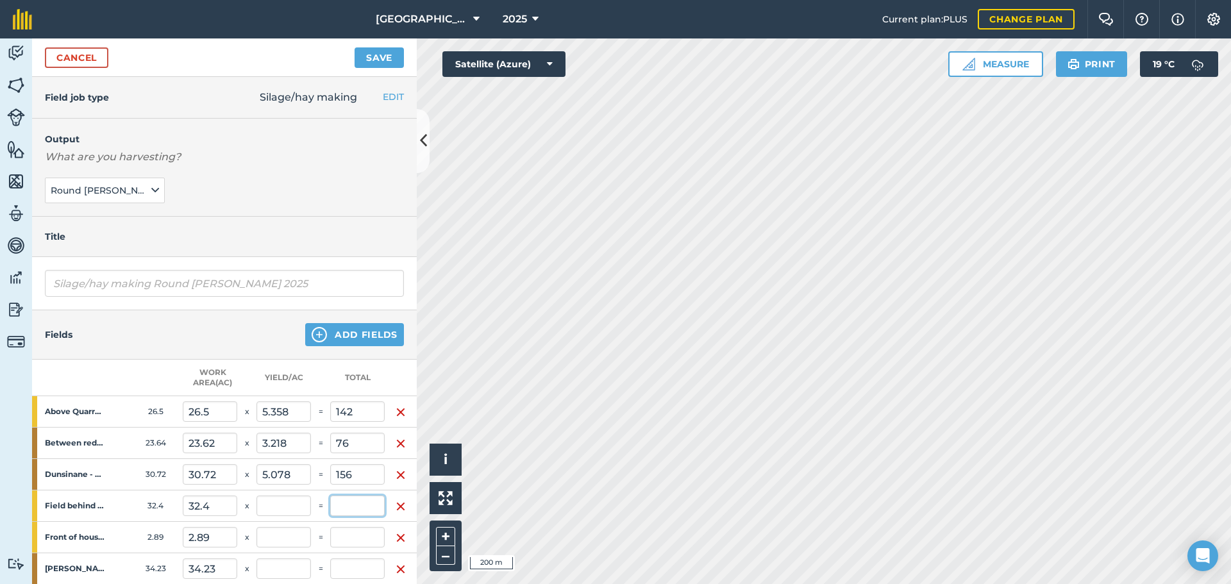
click at [343, 506] on input "text" at bounding box center [357, 506] width 55 height 21
type input "127"
type input "3.332"
type input "501"
type input "3.92"
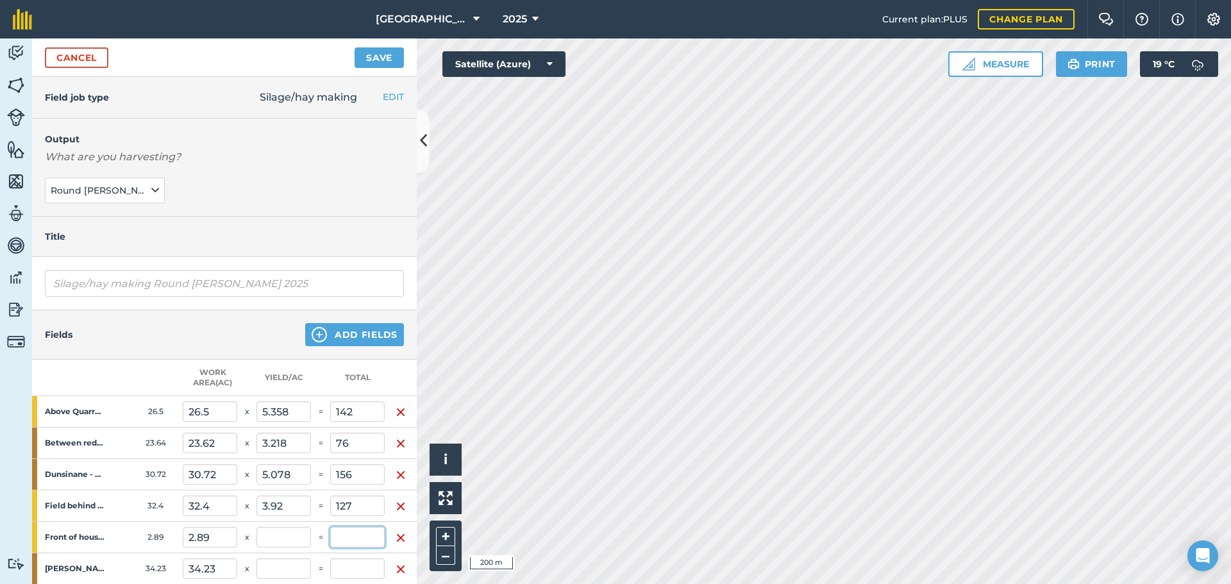
click at [346, 541] on input "text" at bounding box center [357, 537] width 55 height 21
type input "4"
type input "3.359"
type input "505"
type input "1.384"
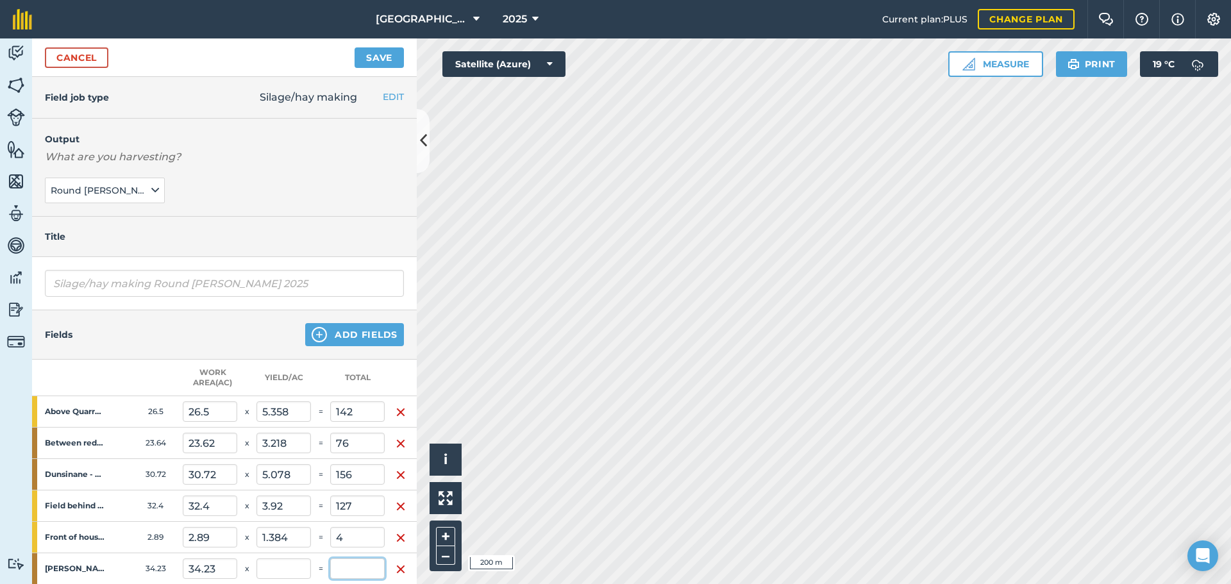
click at [351, 564] on input "text" at bounding box center [357, 569] width 55 height 21
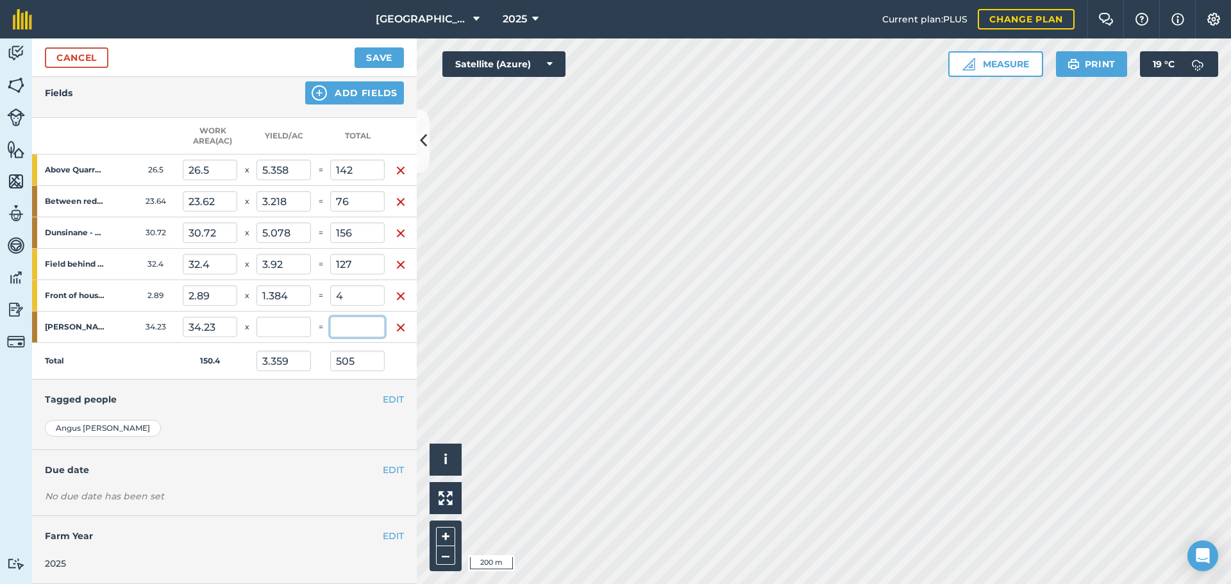
click at [348, 317] on input "text" at bounding box center [357, 327] width 55 height 21
type input "93"
type input "3.977"
type input "598"
type input "2.717"
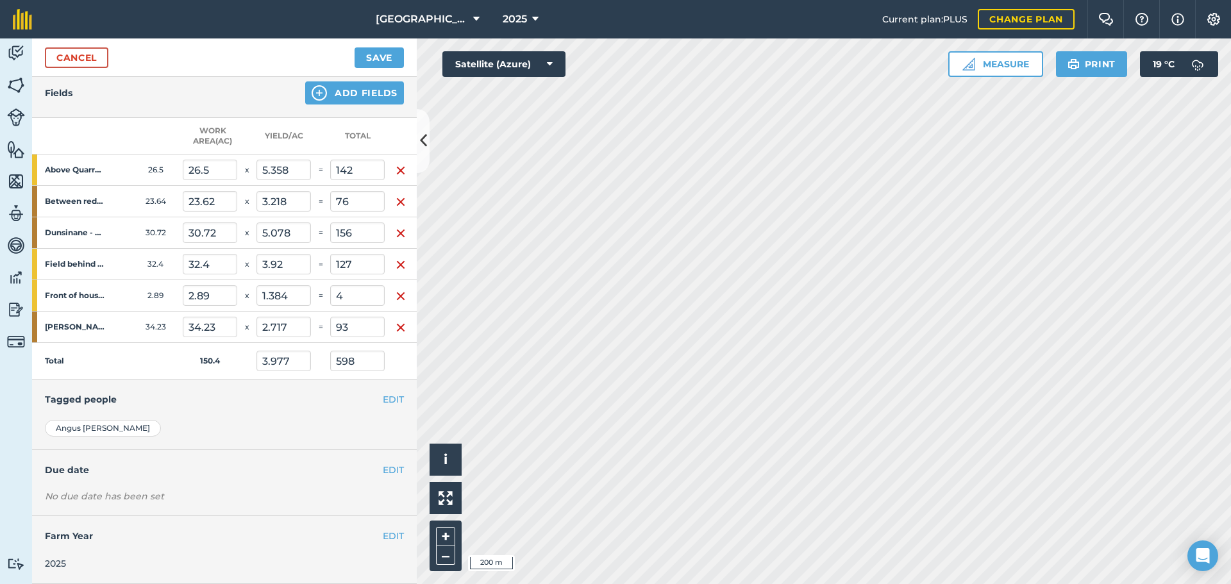
click at [319, 393] on h4 "Tagged people" at bounding box center [224, 400] width 359 height 14
click at [350, 323] on input "93" at bounding box center [357, 327] width 55 height 21
type input "93"
click at [283, 393] on h4 "Tagged people" at bounding box center [224, 400] width 359 height 14
click at [354, 288] on input "4" at bounding box center [357, 295] width 55 height 21
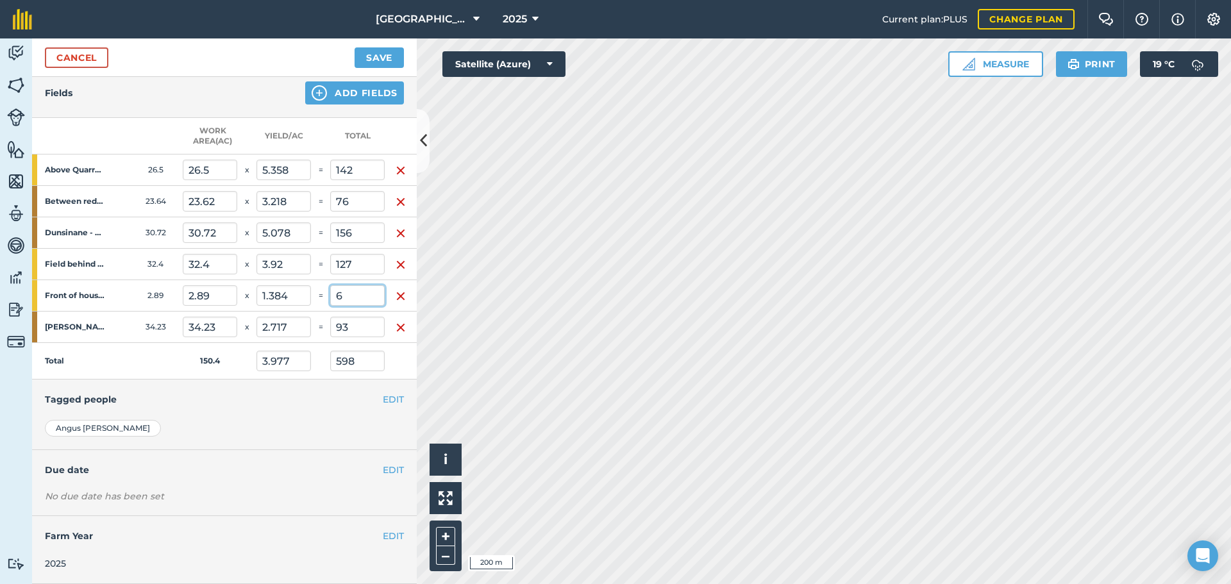
type input "6"
type input "3.99"
type input "600"
type input "2.076"
click at [289, 429] on div "[PERSON_NAME] [PERSON_NAME] [PERSON_NAME] [PERSON_NAME] [PERSON_NAME] [PERSON_N…" at bounding box center [224, 435] width 385 height 30
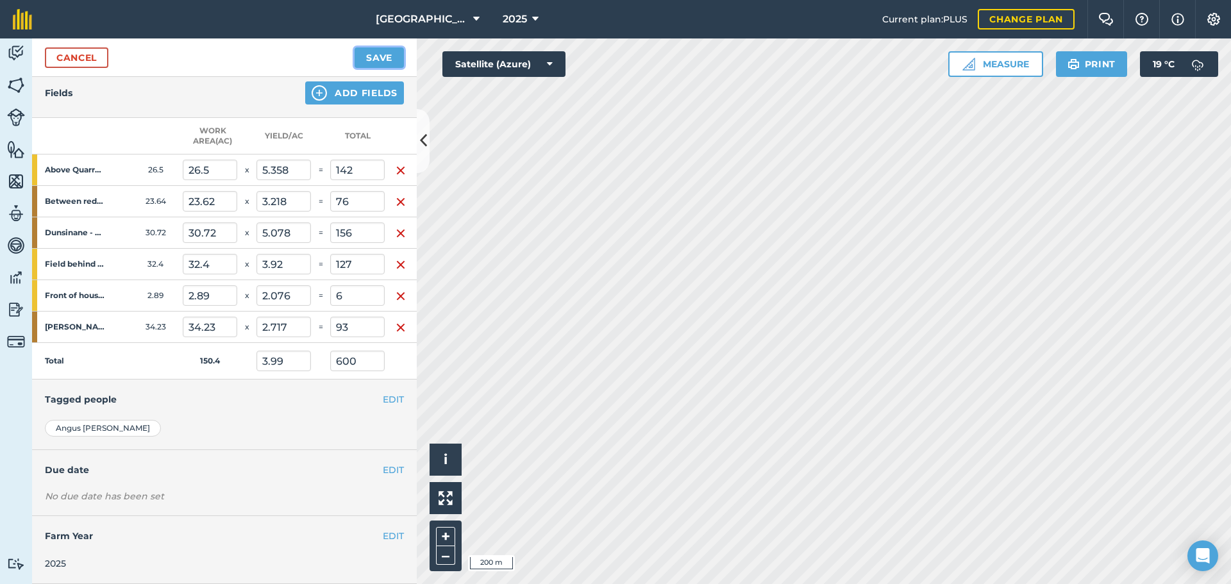
click at [364, 51] on button "Save" at bounding box center [379, 57] width 49 height 21
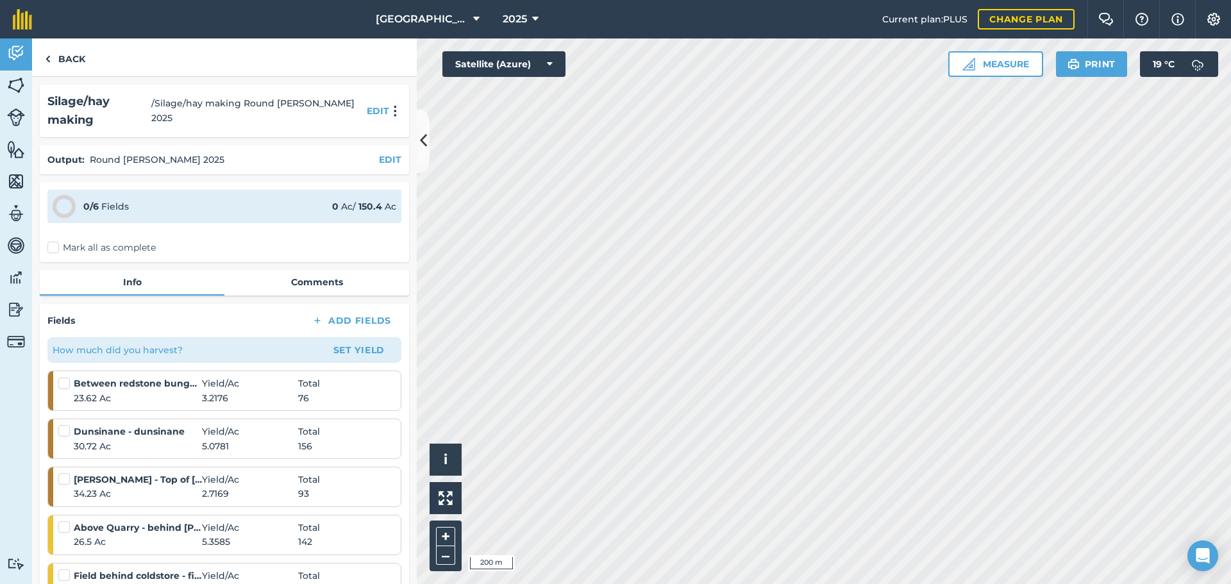
click at [58, 241] on label "Mark all as complete" at bounding box center [101, 247] width 108 height 13
click at [56, 241] on input "Mark all as complete" at bounding box center [51, 245] width 8 height 8
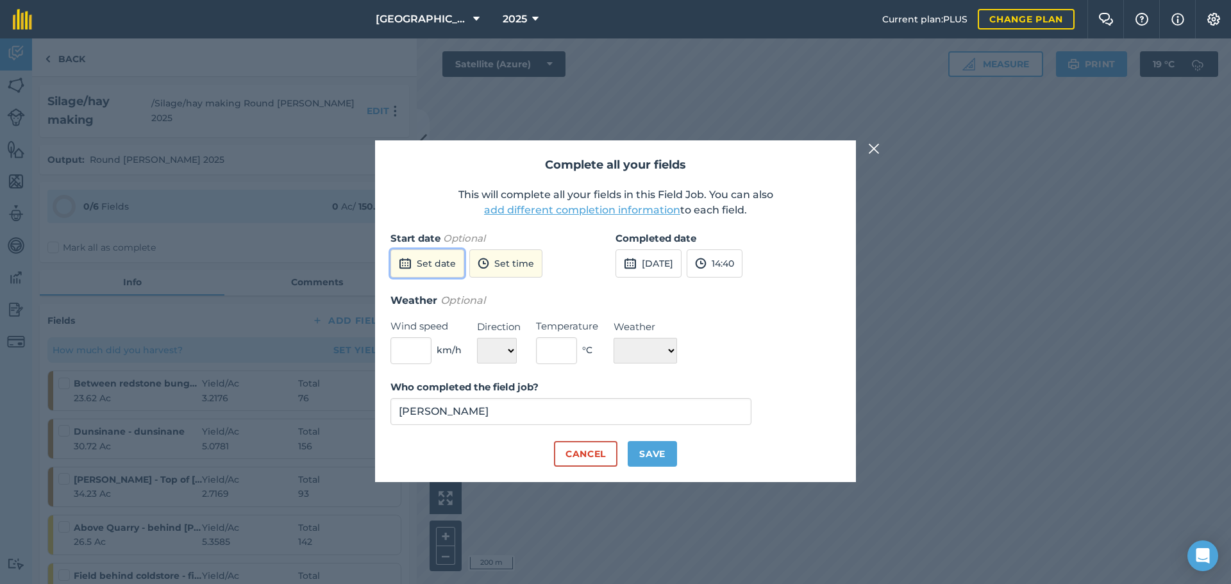
click at [432, 273] on button "Set date" at bounding box center [428, 264] width 74 height 28
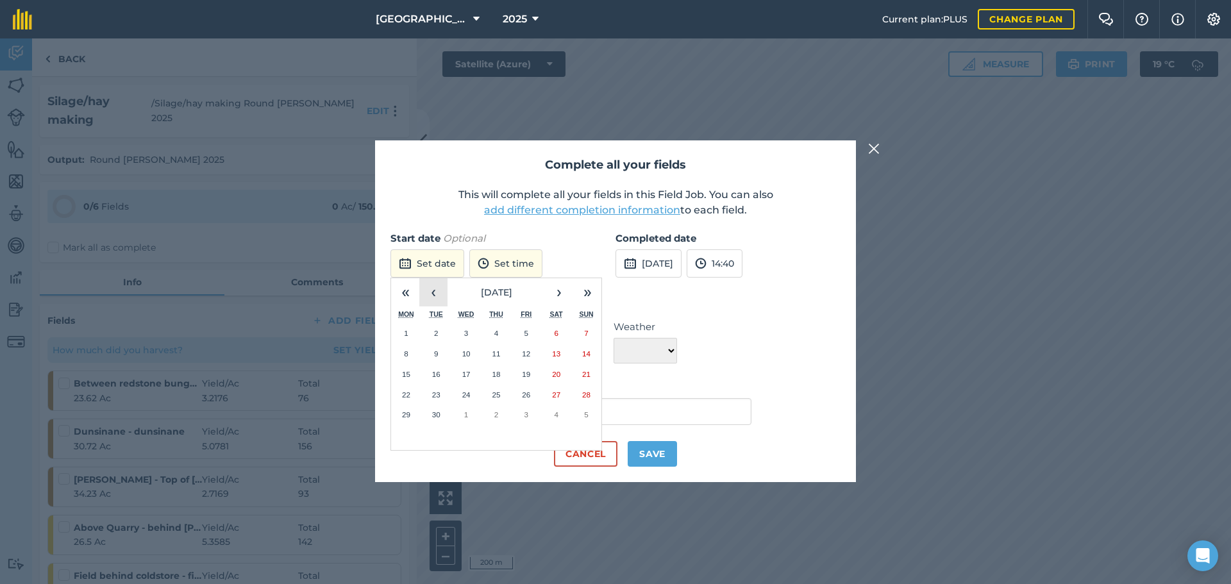
click at [430, 297] on button "‹" at bounding box center [433, 292] width 28 height 28
click at [441, 371] on button "12" at bounding box center [436, 374] width 30 height 21
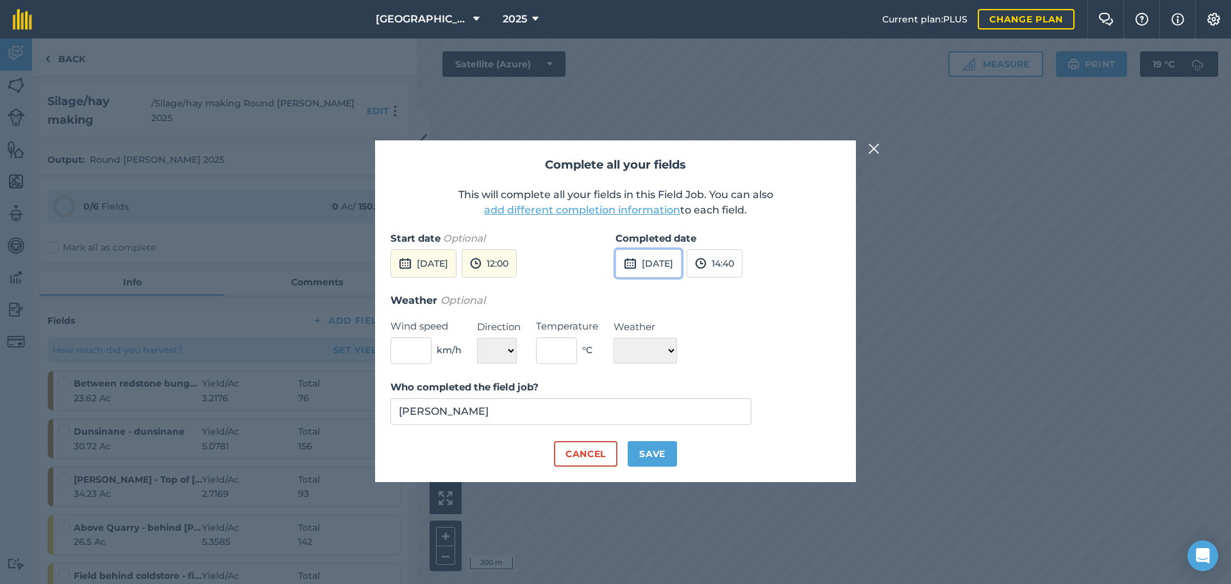
click at [664, 275] on button "[DATE]" at bounding box center [649, 264] width 66 height 28
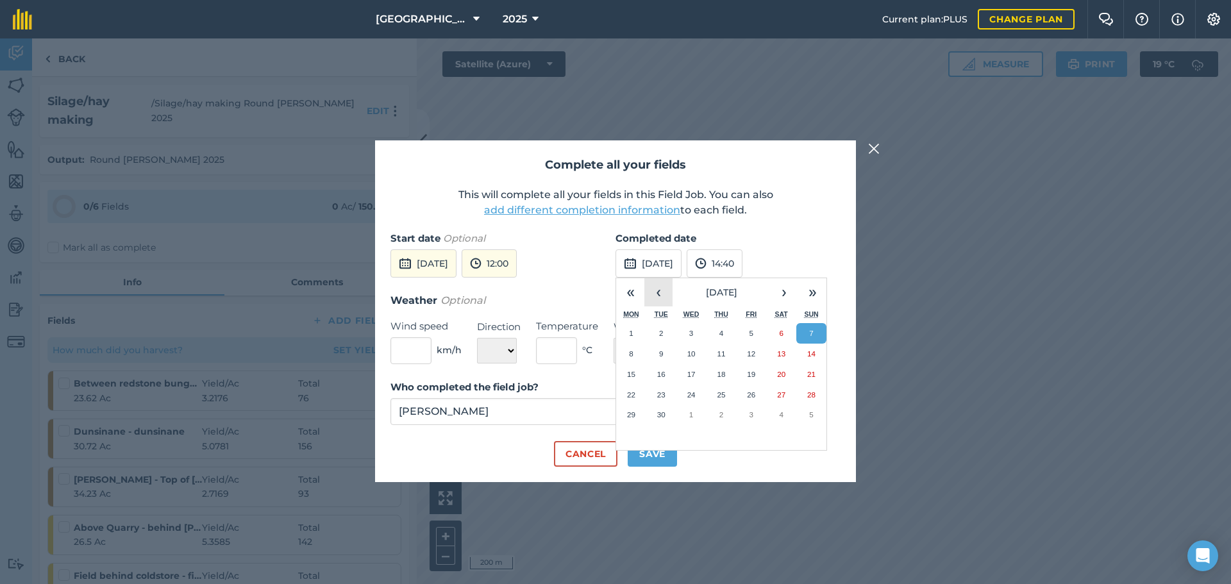
click at [662, 287] on button "‹" at bounding box center [659, 292] width 28 height 28
click at [741, 374] on button "15" at bounding box center [751, 374] width 30 height 21
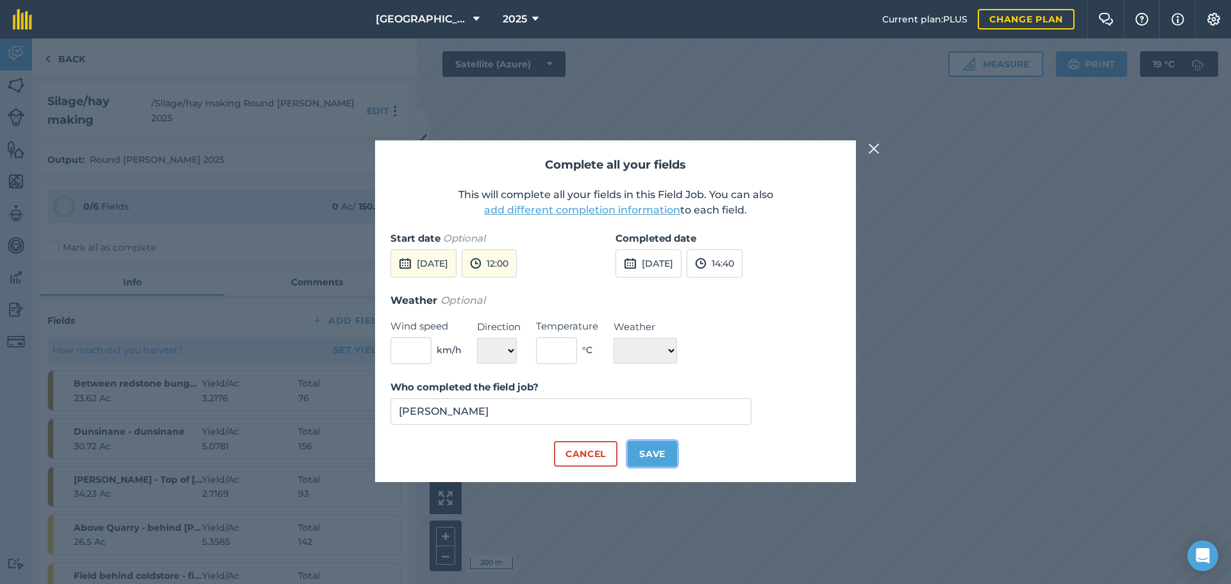
click at [636, 453] on button "Save" at bounding box center [652, 454] width 49 height 26
checkbox input "true"
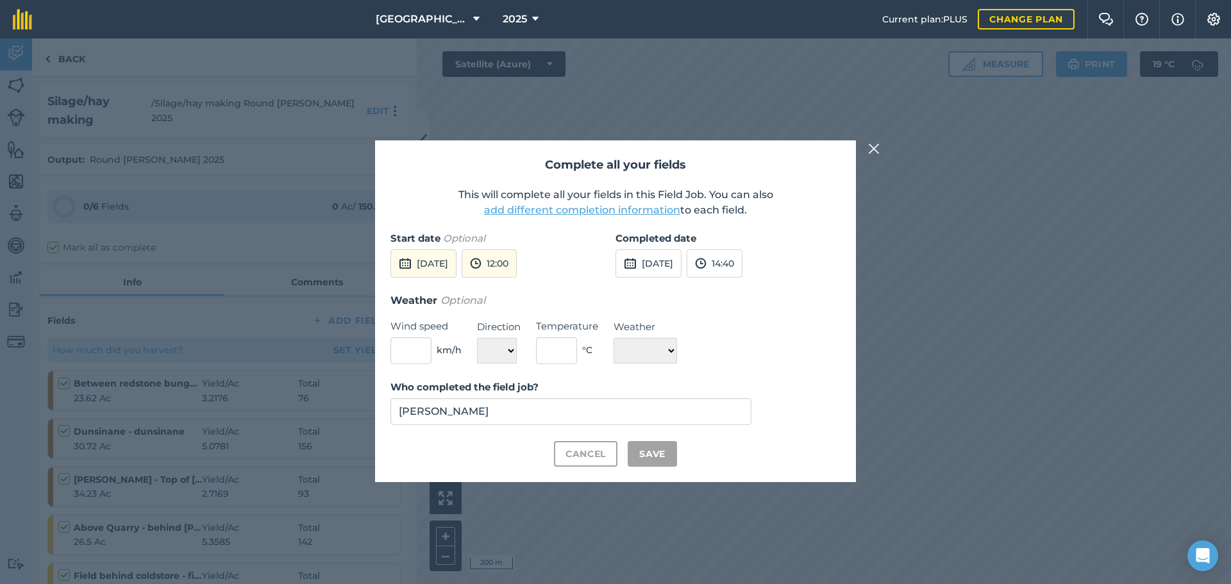
checkbox input "true"
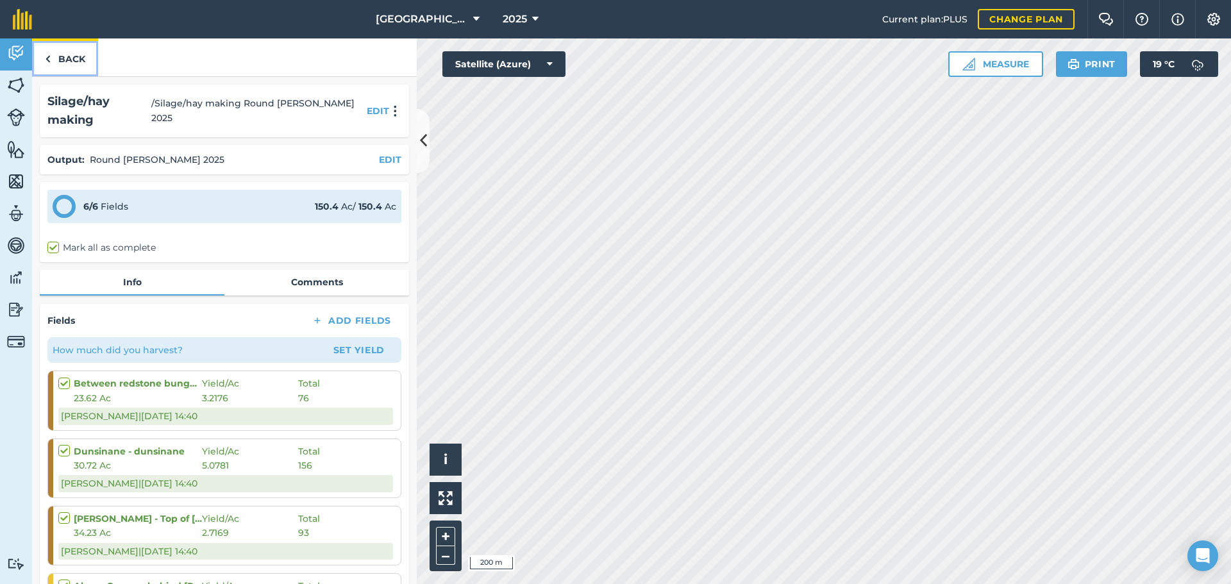
click at [72, 55] on link "Back" at bounding box center [65, 57] width 66 height 38
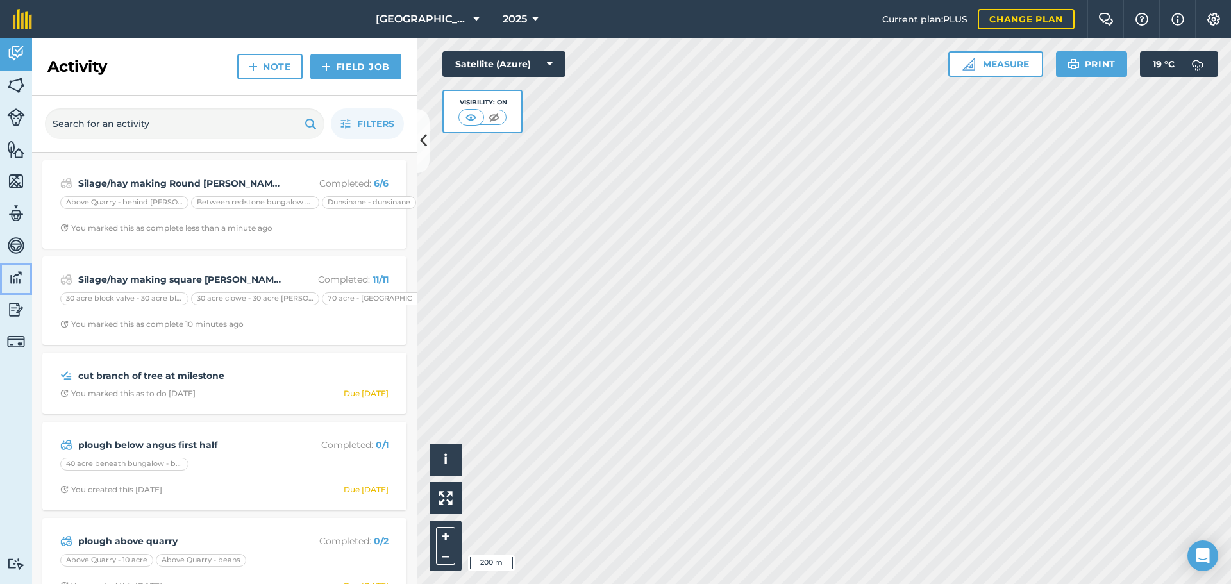
click at [8, 269] on img at bounding box center [16, 277] width 18 height 19
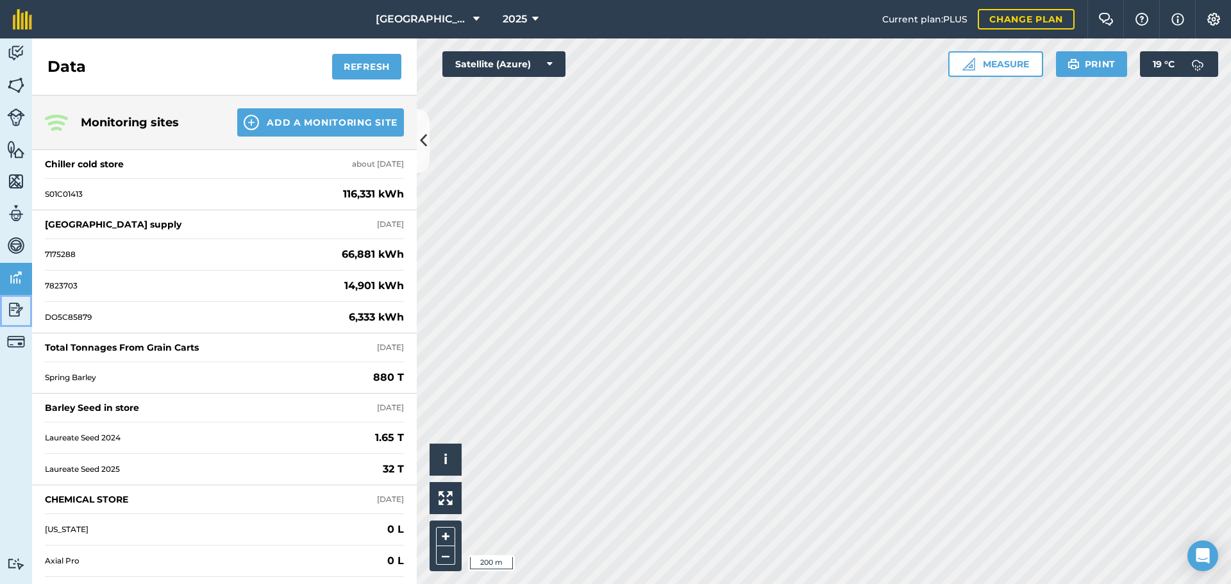
click at [17, 305] on img at bounding box center [16, 309] width 18 height 19
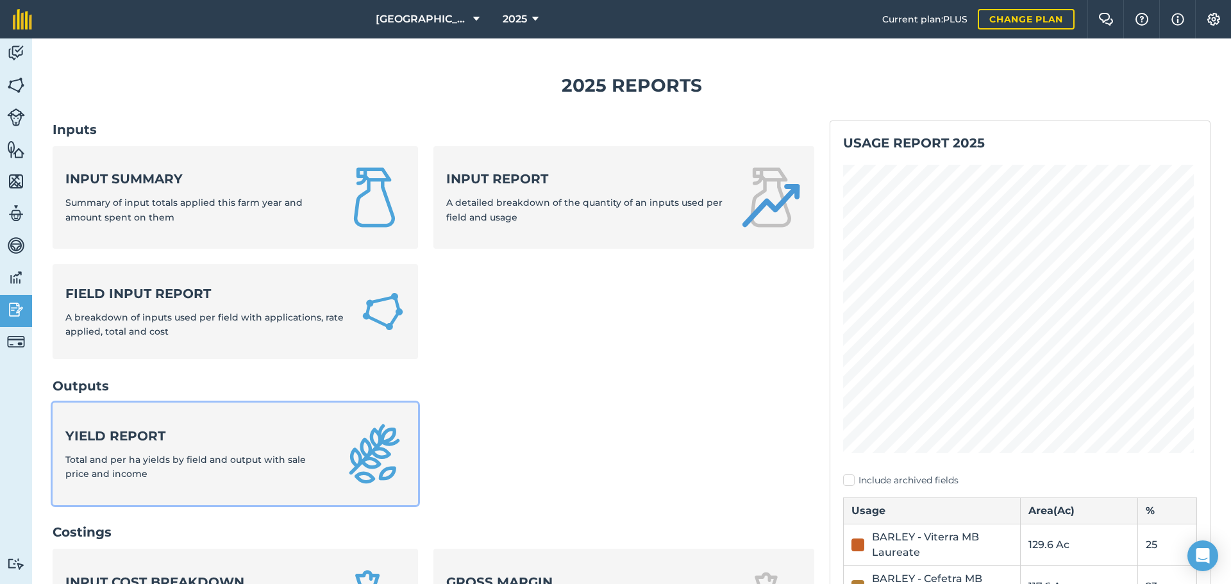
click at [228, 441] on strong "Yield report" at bounding box center [196, 436] width 263 height 18
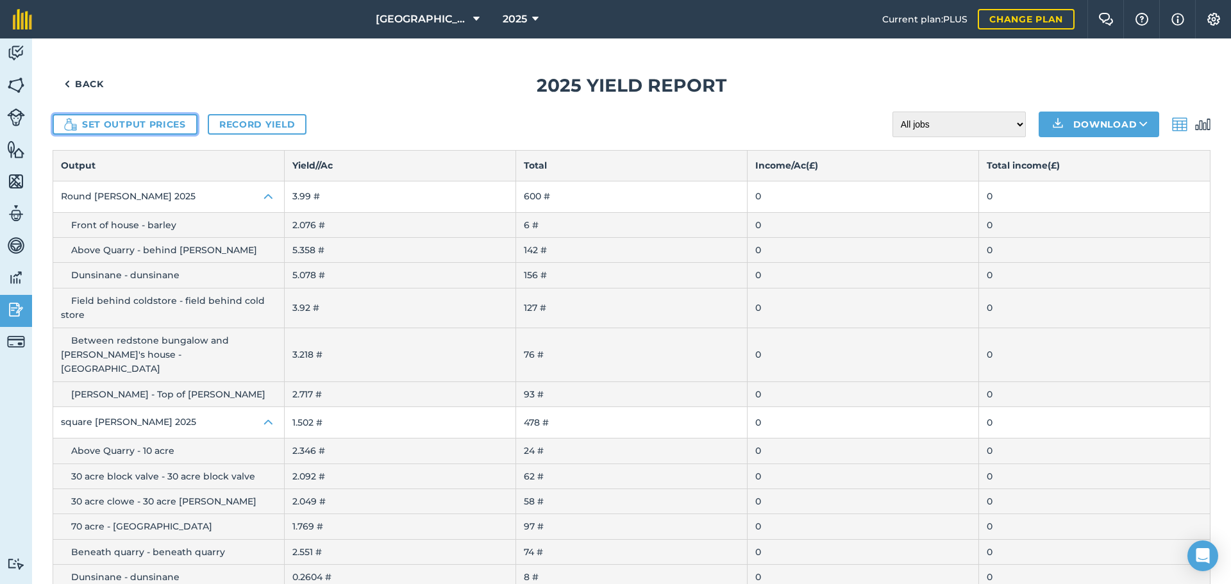
click at [151, 133] on button "Set output prices" at bounding box center [125, 124] width 145 height 21
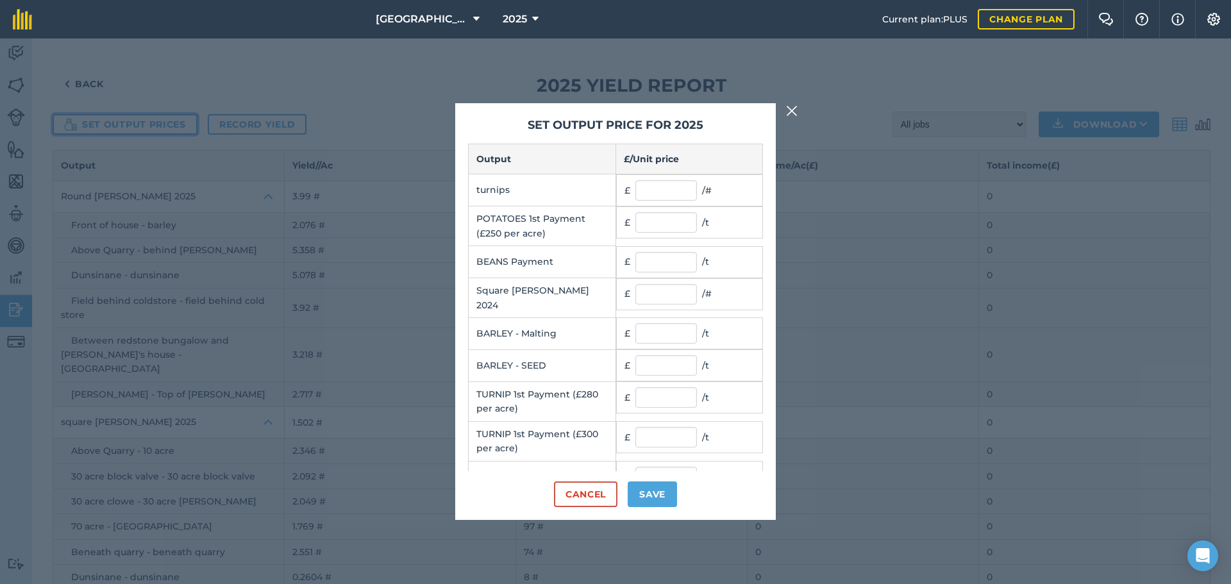
scroll to position [156, 0]
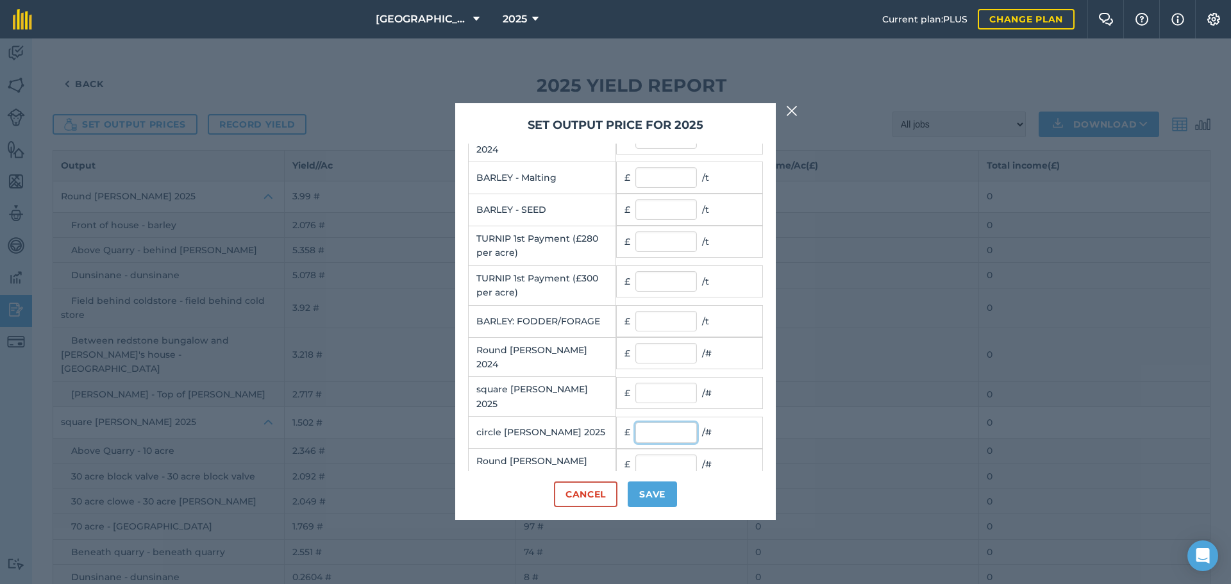
click at [645, 423] on input "text" at bounding box center [667, 433] width 62 height 21
type input "13"
click at [650, 455] on input "text" at bounding box center [667, 465] width 62 height 21
type input "3"
type input "31"
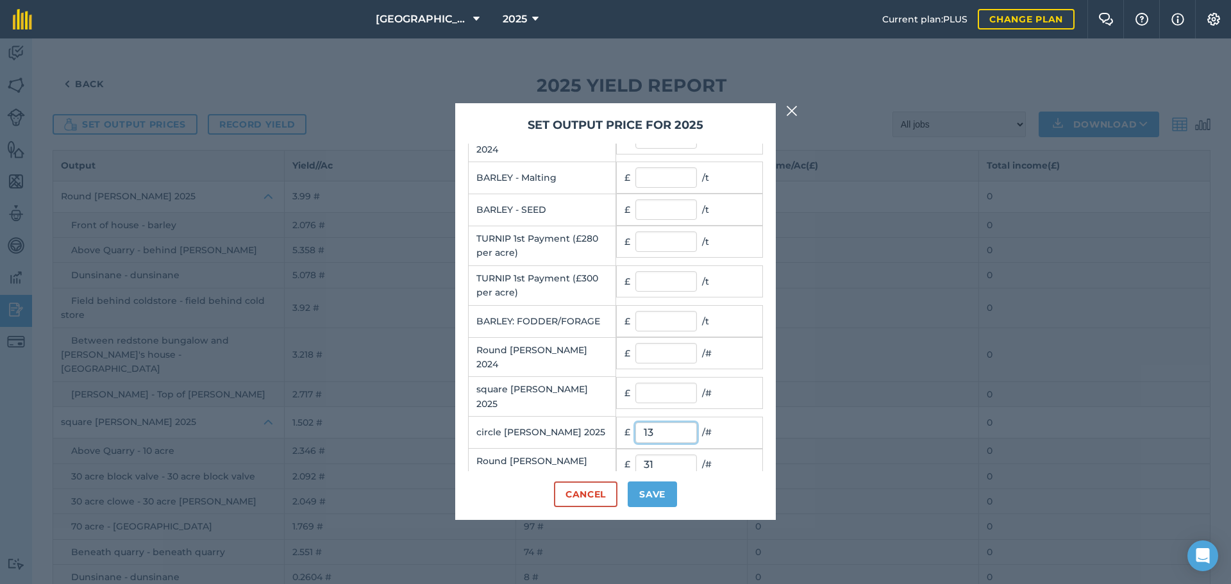
click at [654, 423] on input "13" at bounding box center [667, 433] width 62 height 21
type input "3"
type input "13"
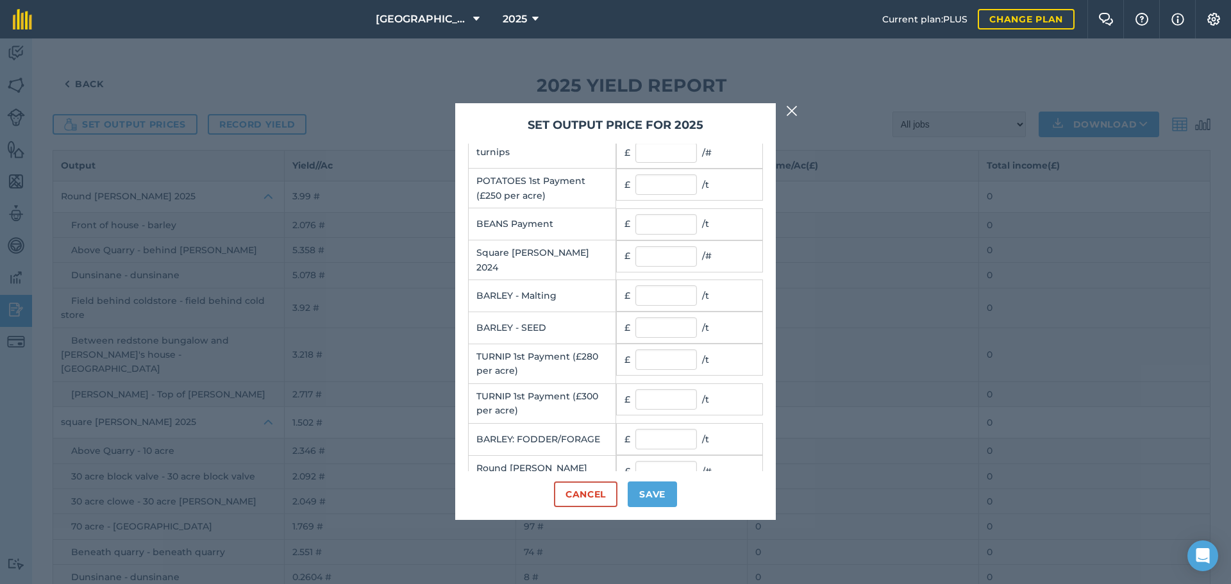
scroll to position [28, 0]
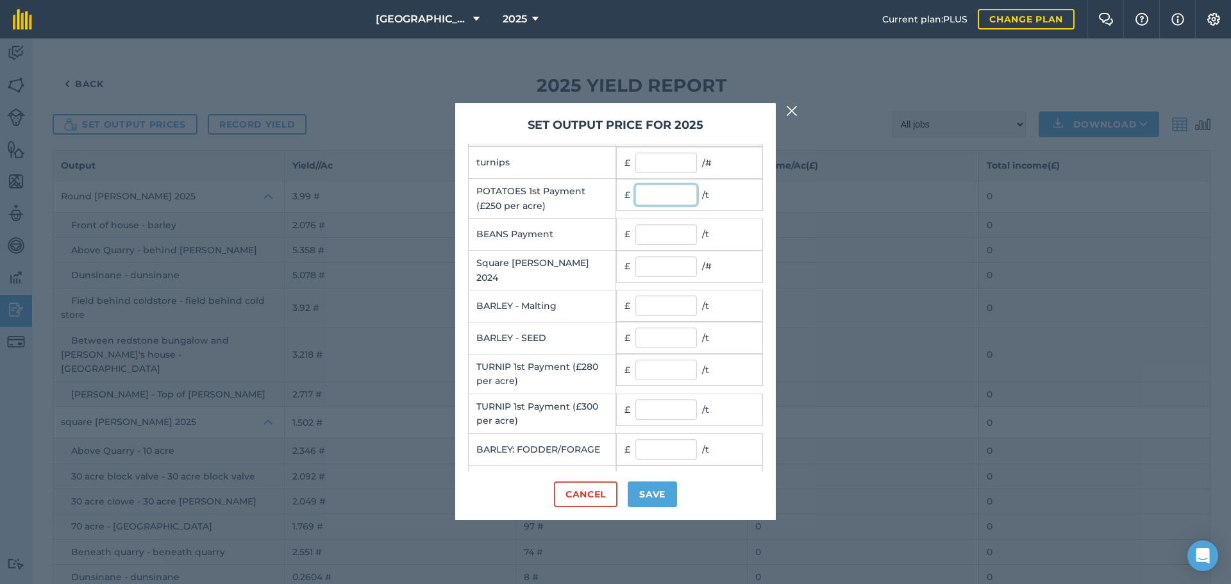
click at [650, 195] on input "text" at bounding box center [667, 195] width 62 height 21
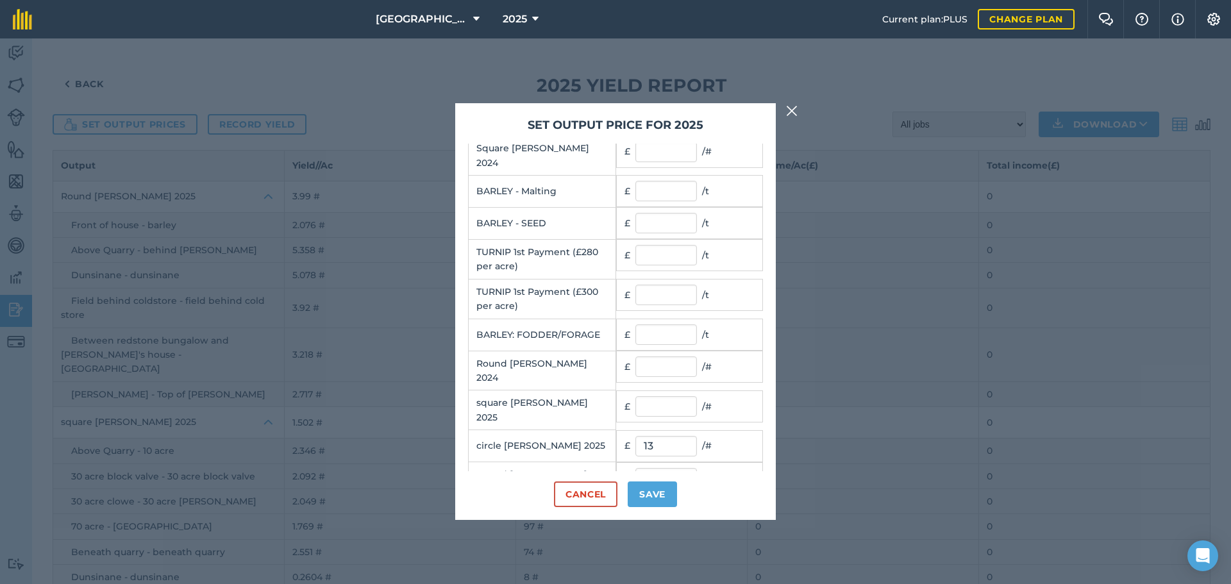
scroll to position [156, 0]
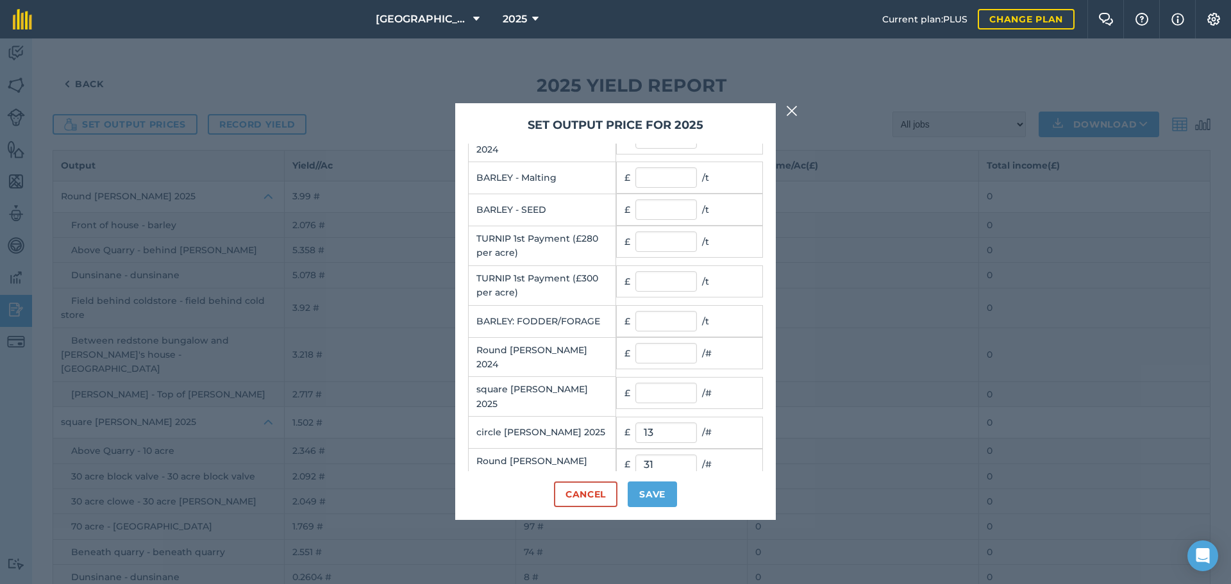
type input "250"
click at [660, 455] on input "31" at bounding box center [667, 465] width 62 height 21
type input "13"
click at [655, 423] on input "13" at bounding box center [667, 433] width 62 height 21
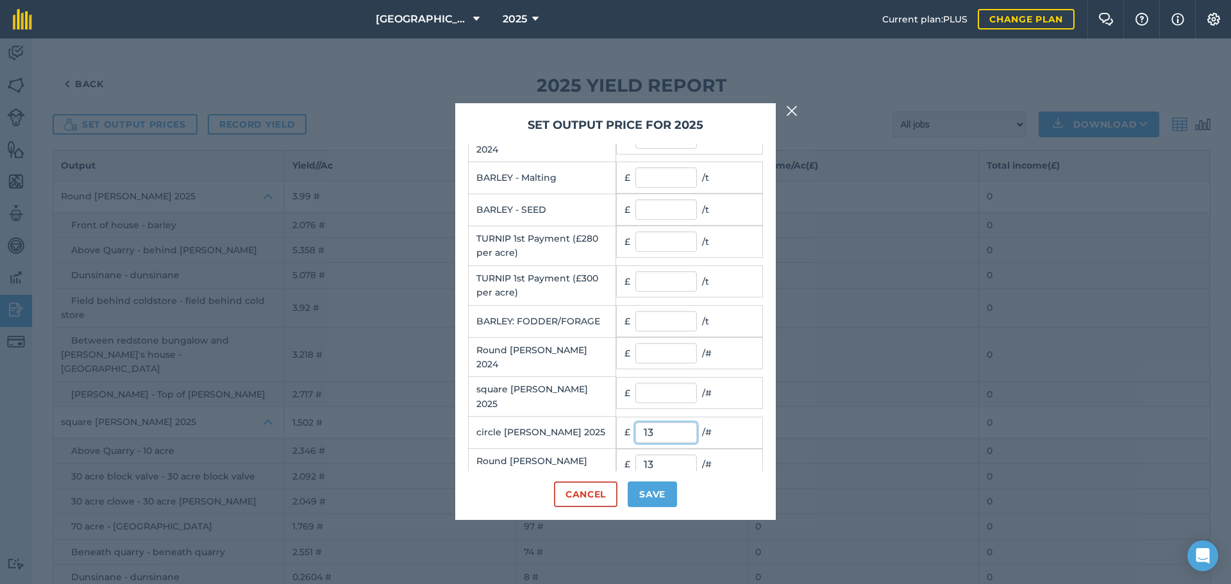
click at [655, 423] on input "13" at bounding box center [667, 433] width 62 height 21
click at [648, 383] on input "text" at bounding box center [667, 393] width 62 height 21
type input "31"
click at [648, 488] on button "Save" at bounding box center [652, 495] width 49 height 26
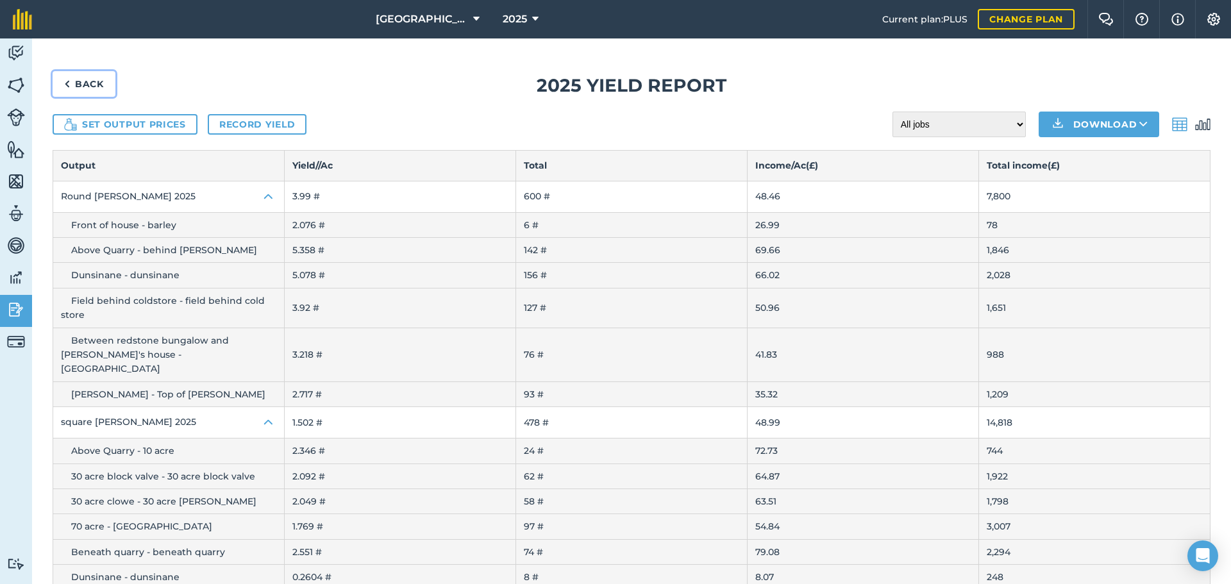
click at [76, 81] on link "Back" at bounding box center [84, 84] width 63 height 26
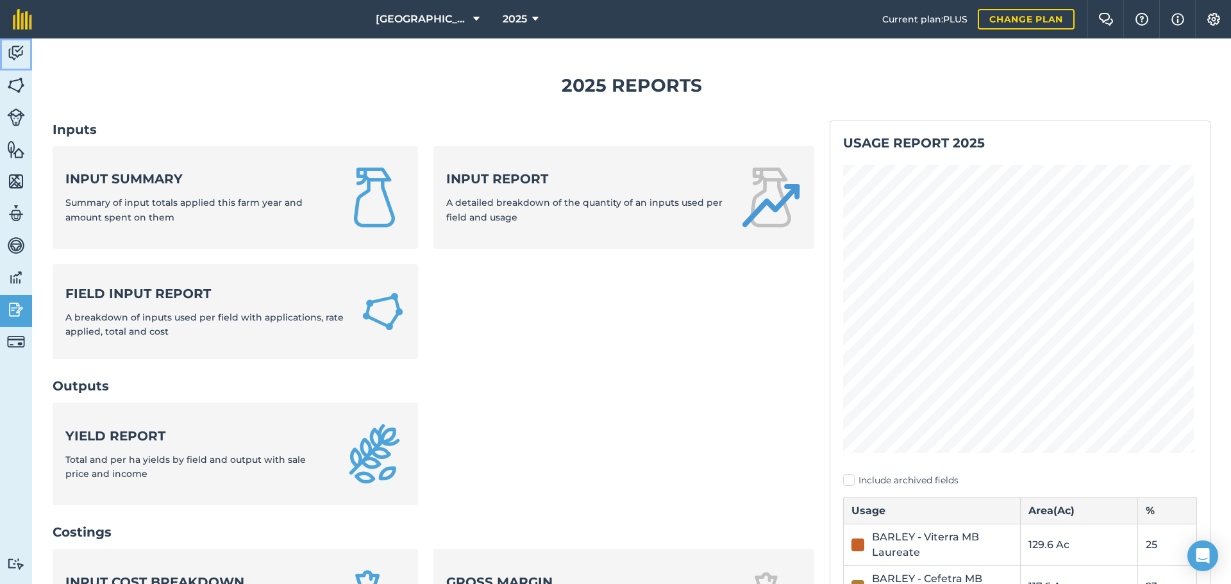
click at [15, 56] on img at bounding box center [16, 53] width 18 height 19
